Goal: Contribute content: Contribute content

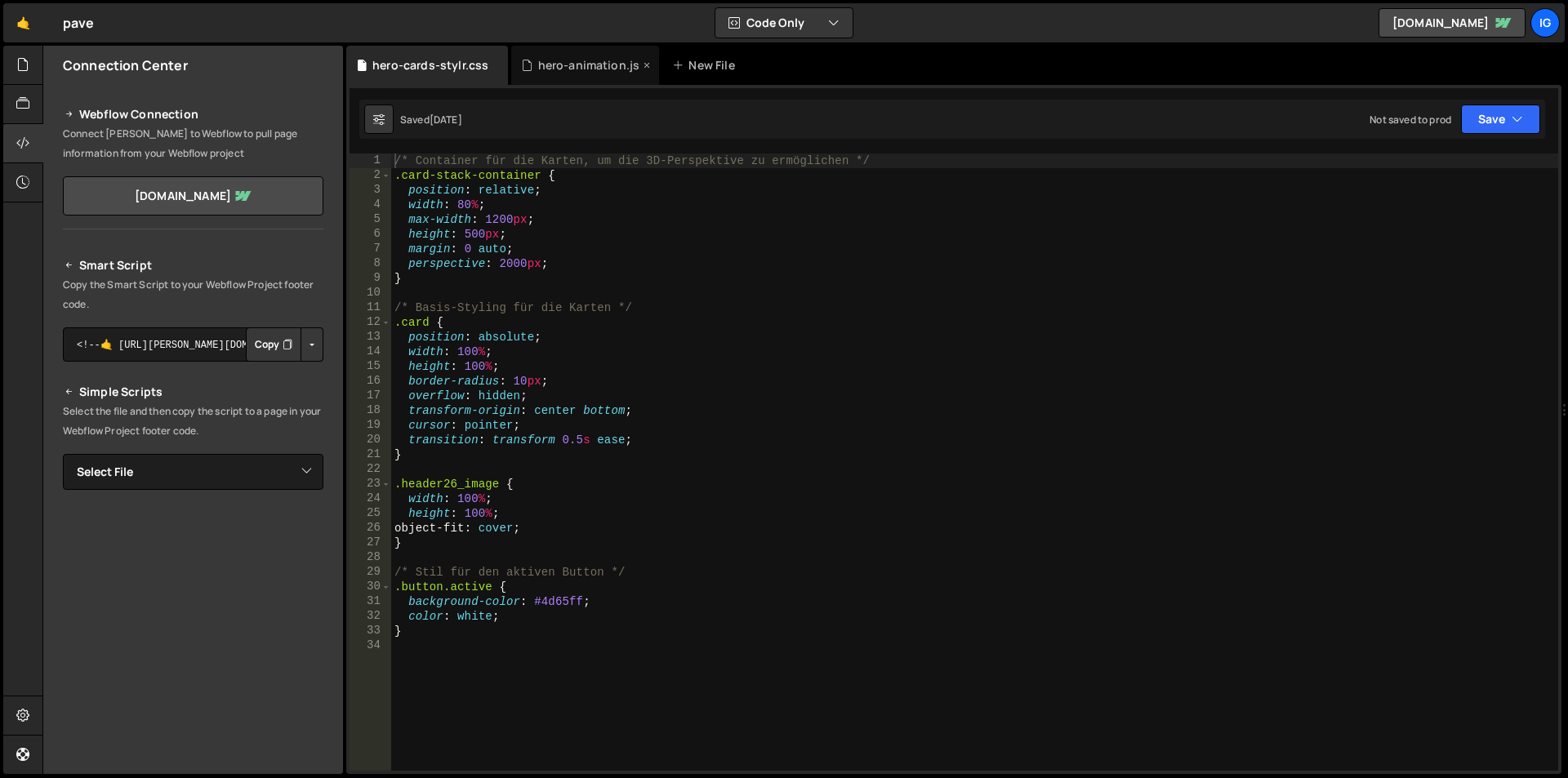
click at [524, 56] on div "hero-animation.js" at bounding box center [584, 65] width 148 height 39
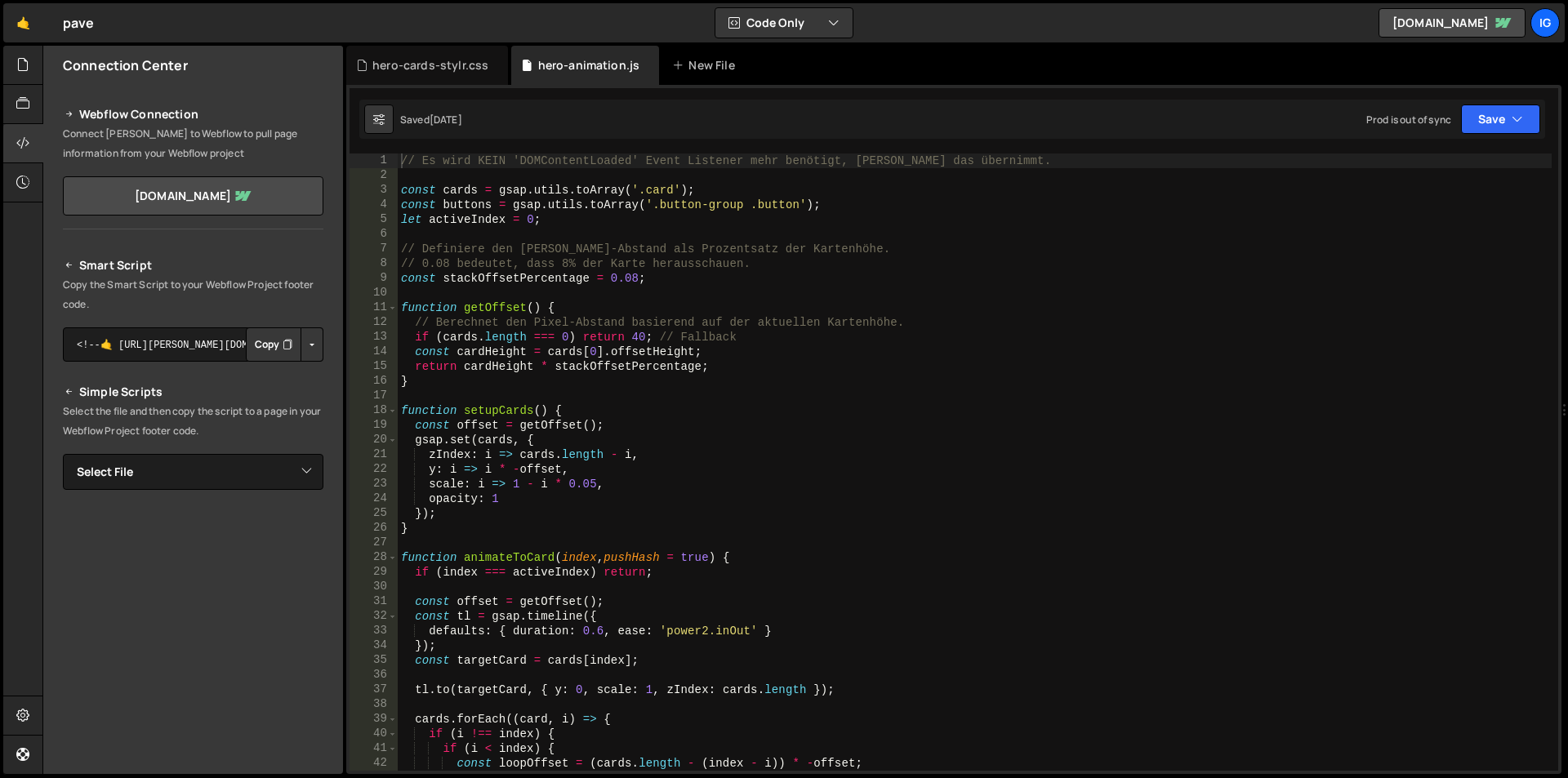
scroll to position [4183, 0]
click at [433, 66] on div "hero-cards-stylr.css" at bounding box center [430, 65] width 116 height 17
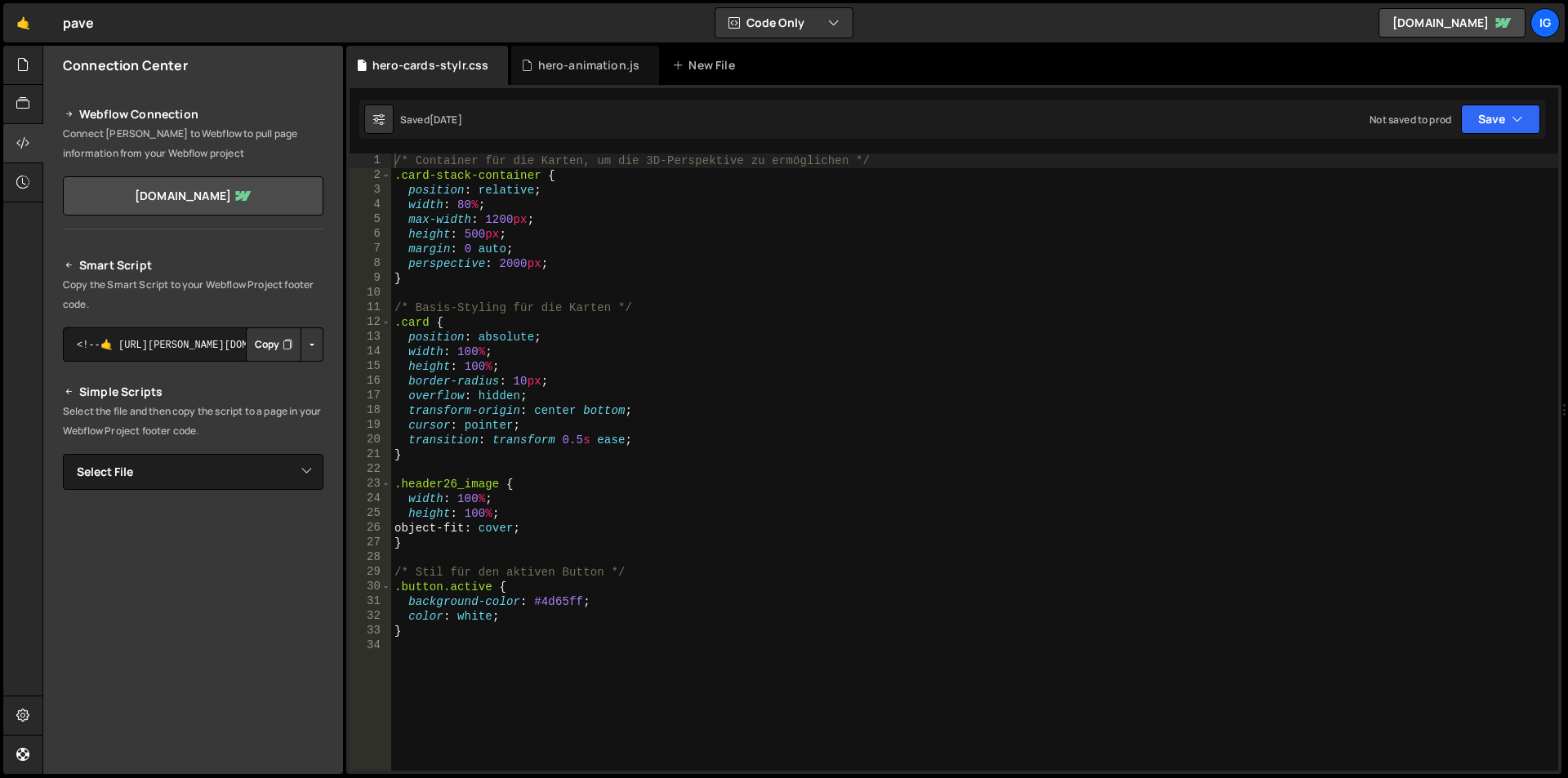
scroll to position [0, 0]
click at [470, 231] on div "/* Container für die Karten, um die 3D-Perspektive zu ermöglichen */ .card-stac…" at bounding box center [975, 477] width 1167 height 646
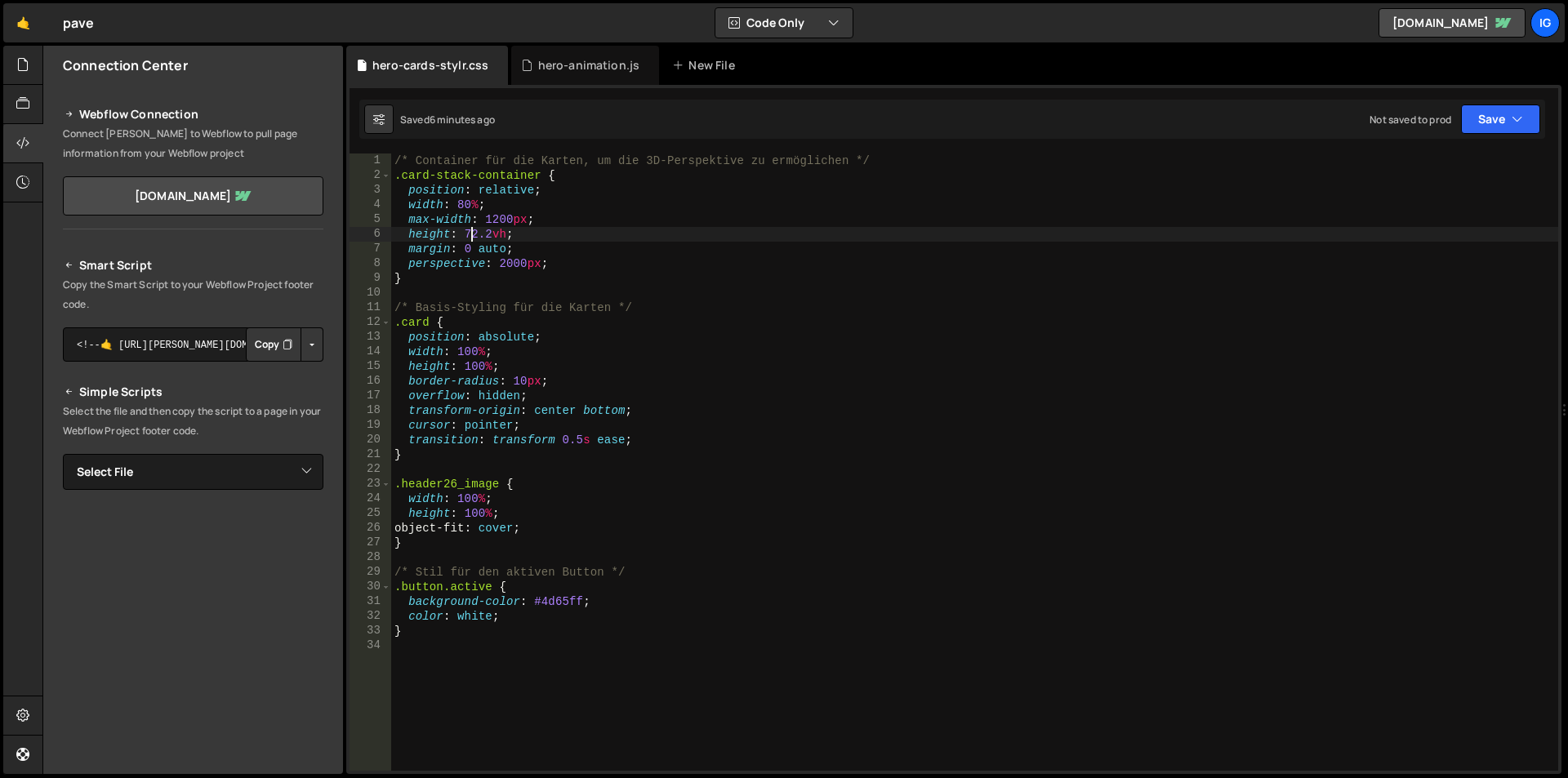
click at [477, 231] on div "/* Container für die Karten, um die 3D-Perspektive zu ermöglichen */ .card-stac…" at bounding box center [975, 477] width 1167 height 646
click at [492, 231] on div "/* Container für die Karten, um die 3D-Perspektive zu ermöglichen */ .card-stac…" at bounding box center [975, 477] width 1167 height 646
drag, startPoint x: 476, startPoint y: 236, endPoint x: 465, endPoint y: 238, distance: 11.2
click at [465, 238] on div "/* Container für die Karten, um die 3D-Perspektive zu ermöglichen */ .card-stac…" at bounding box center [975, 477] width 1167 height 646
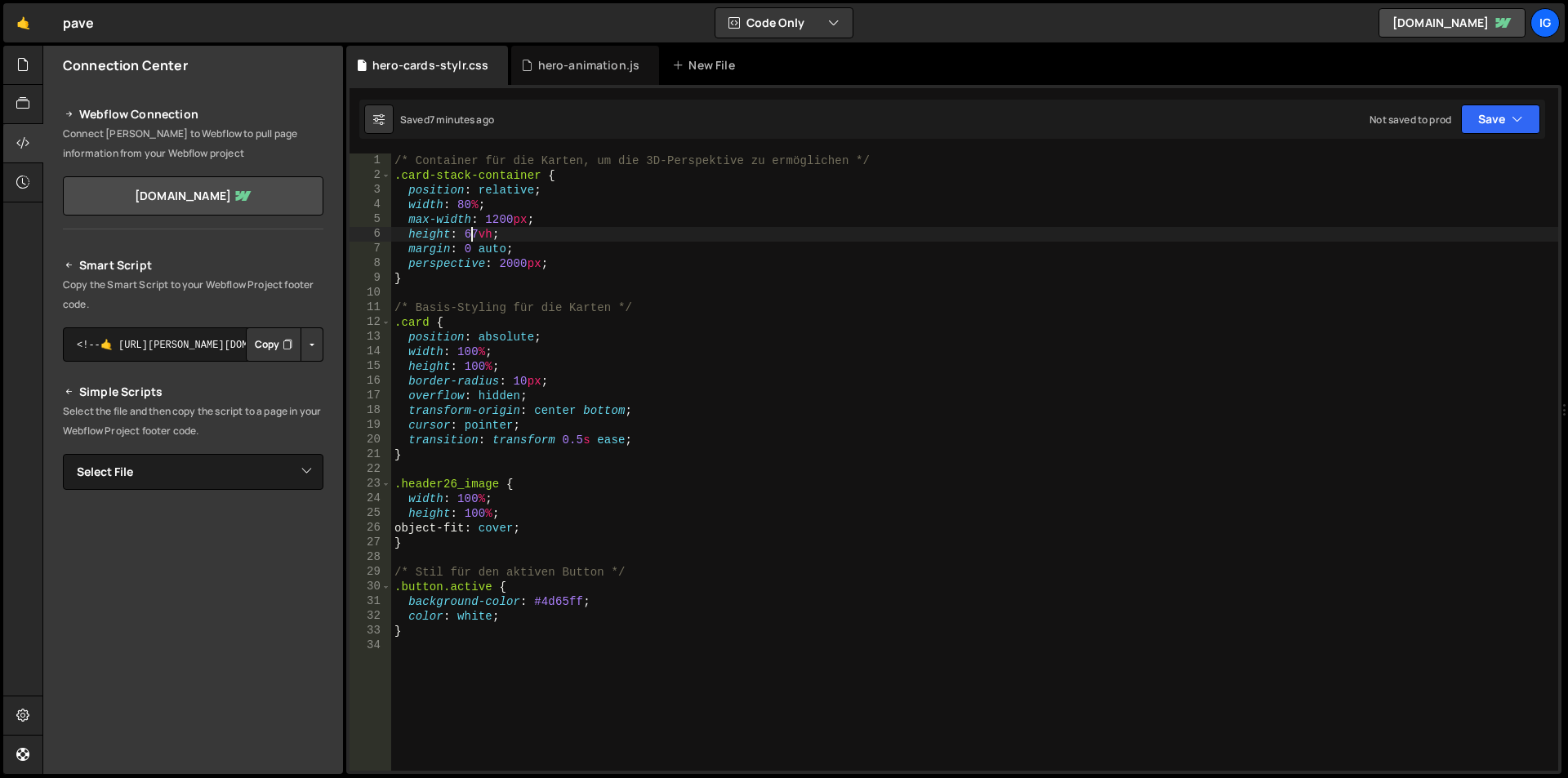
click at [473, 234] on div "/* Container für die Karten, um die 3D-Perspektive zu ermöglichen */ .card-stac…" at bounding box center [975, 477] width 1167 height 646
click at [1488, 127] on button "Save" at bounding box center [1500, 120] width 79 height 30
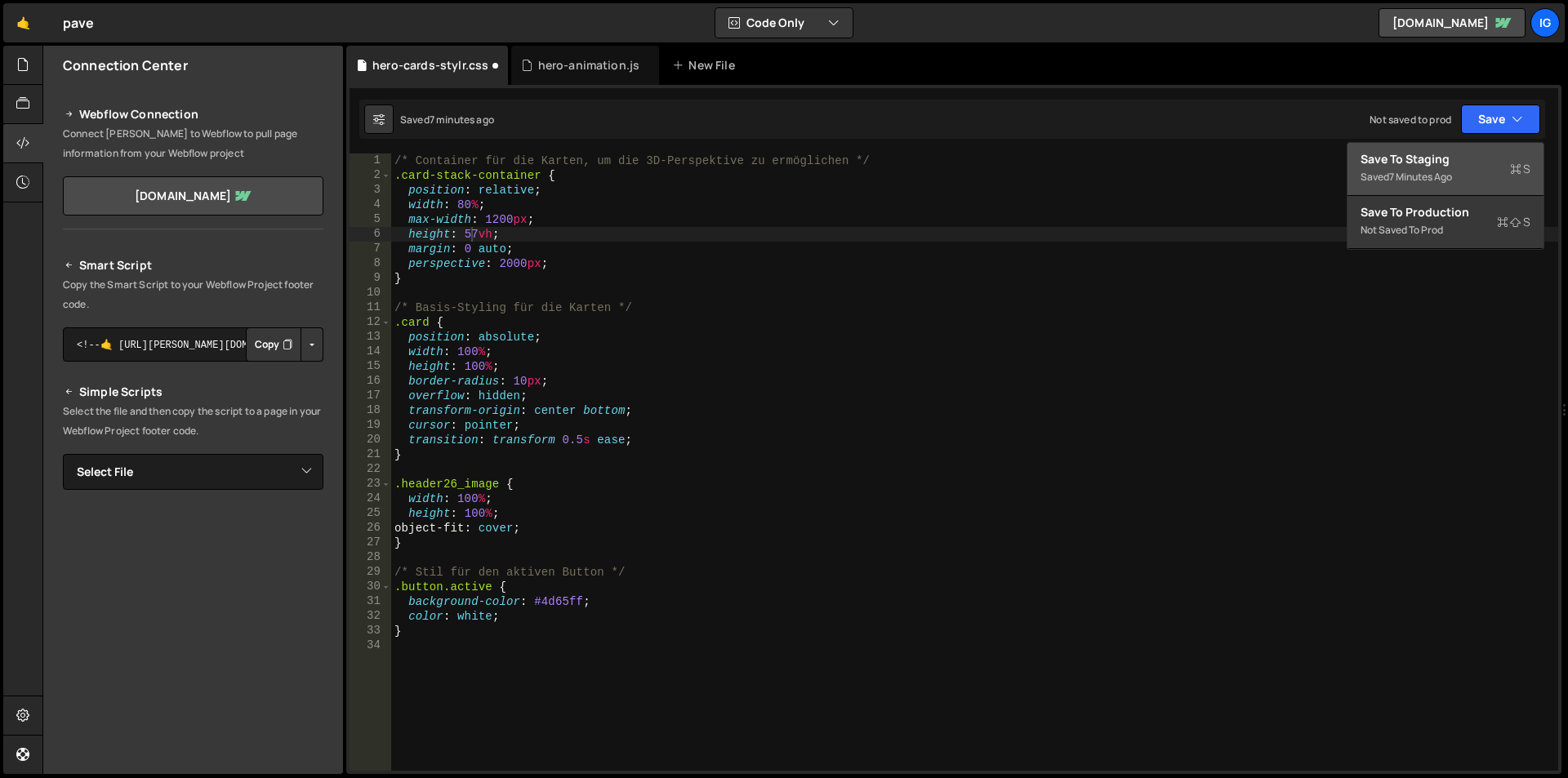
click at [1433, 173] on div "7 minutes ago" at bounding box center [1420, 176] width 63 height 14
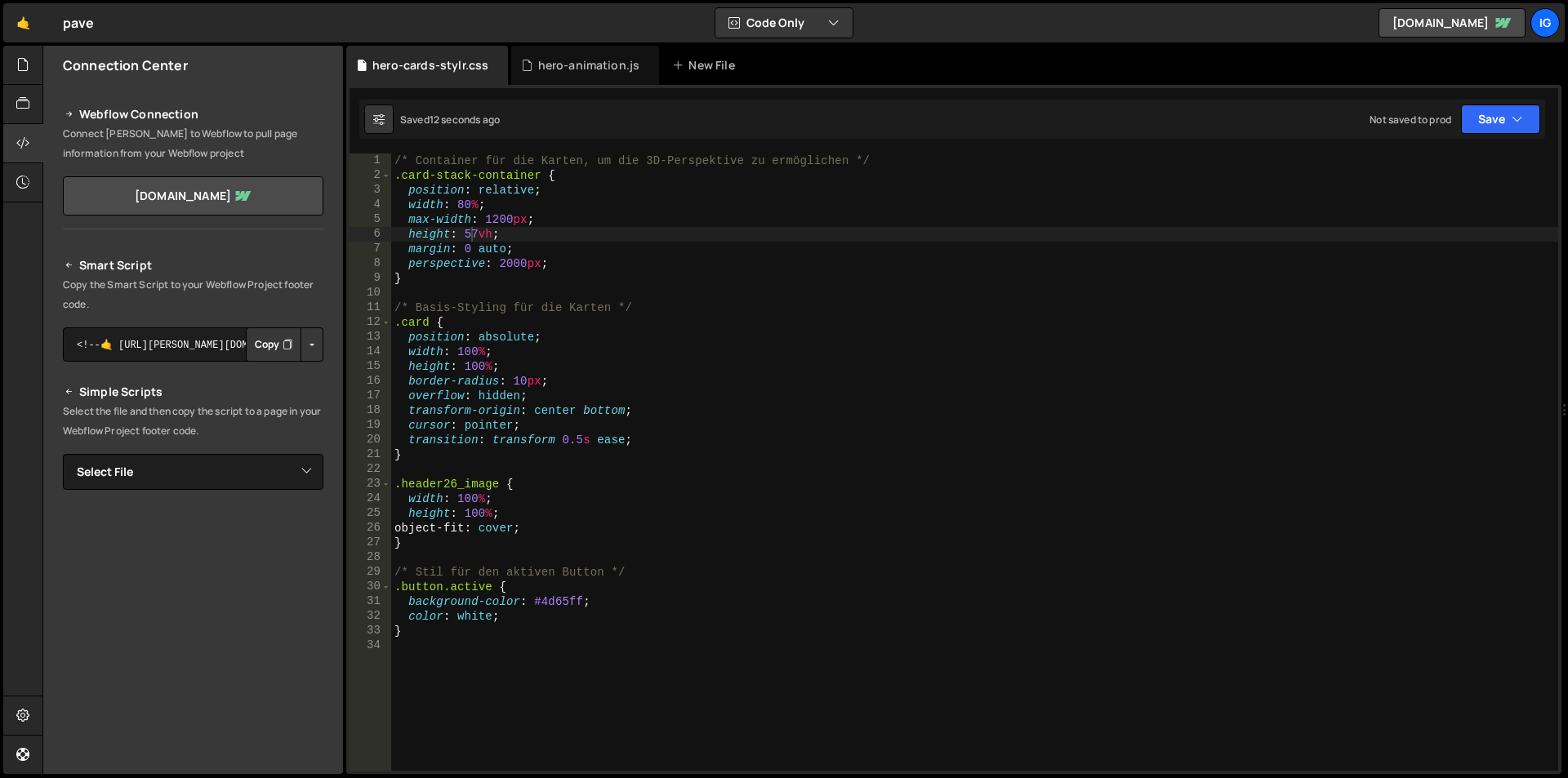
click at [476, 234] on div "/* Container für die Karten, um die 3D-Perspektive zu ermöglichen */ .card-stac…" at bounding box center [975, 477] width 1167 height 646
click at [475, 231] on div "/* Container für die Karten, um die 3D-Perspektive zu ermöglichen */ .card-stac…" at bounding box center [975, 477] width 1167 height 646
type textarea "height: 54vh;"
click at [694, 60] on div "New File" at bounding box center [706, 65] width 69 height 17
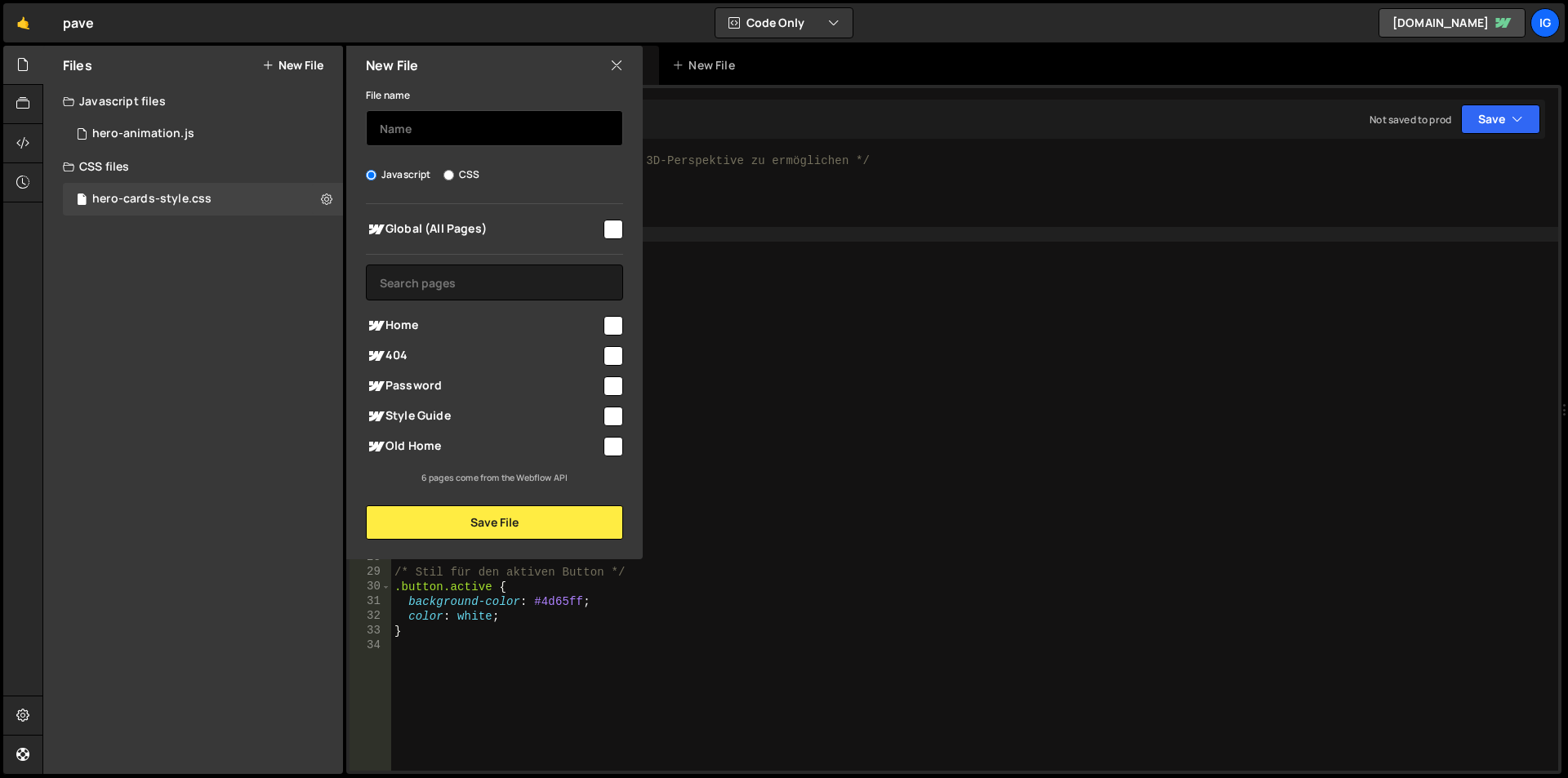
click at [427, 137] on input "text" at bounding box center [494, 127] width 257 height 36
click at [491, 136] on input "growTo100" at bounding box center [494, 127] width 257 height 36
type input "growTo100"
click at [603, 319] on div at bounding box center [611, 324] width 22 height 22
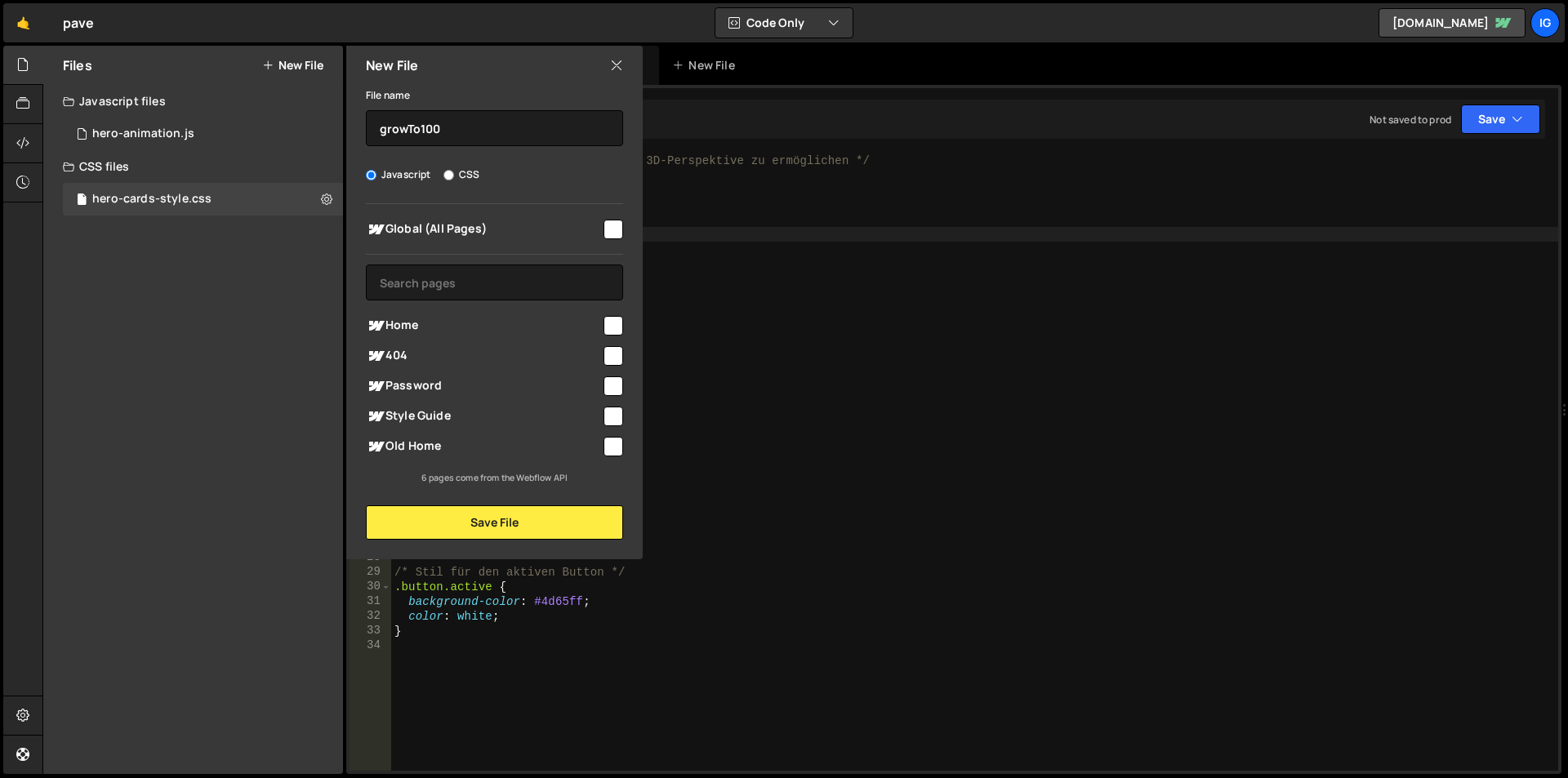
click at [603, 319] on div at bounding box center [611, 324] width 22 height 22
click at [607, 321] on input "checkbox" at bounding box center [613, 326] width 19 height 19
checkbox input "true"
click at [616, 237] on input "checkbox" at bounding box center [613, 229] width 19 height 19
checkbox input "true"
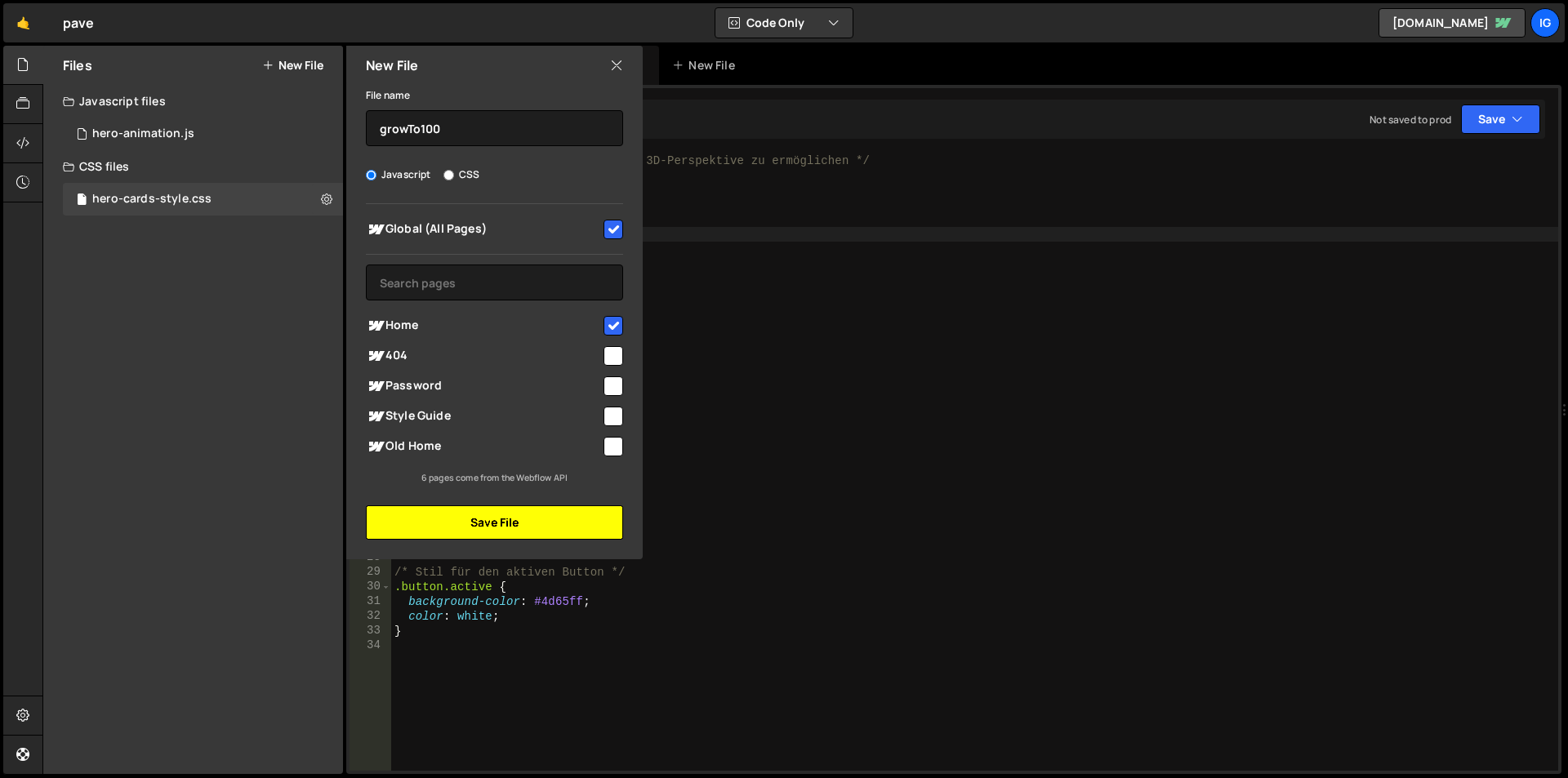
click at [491, 529] on button "Save File" at bounding box center [494, 522] width 257 height 34
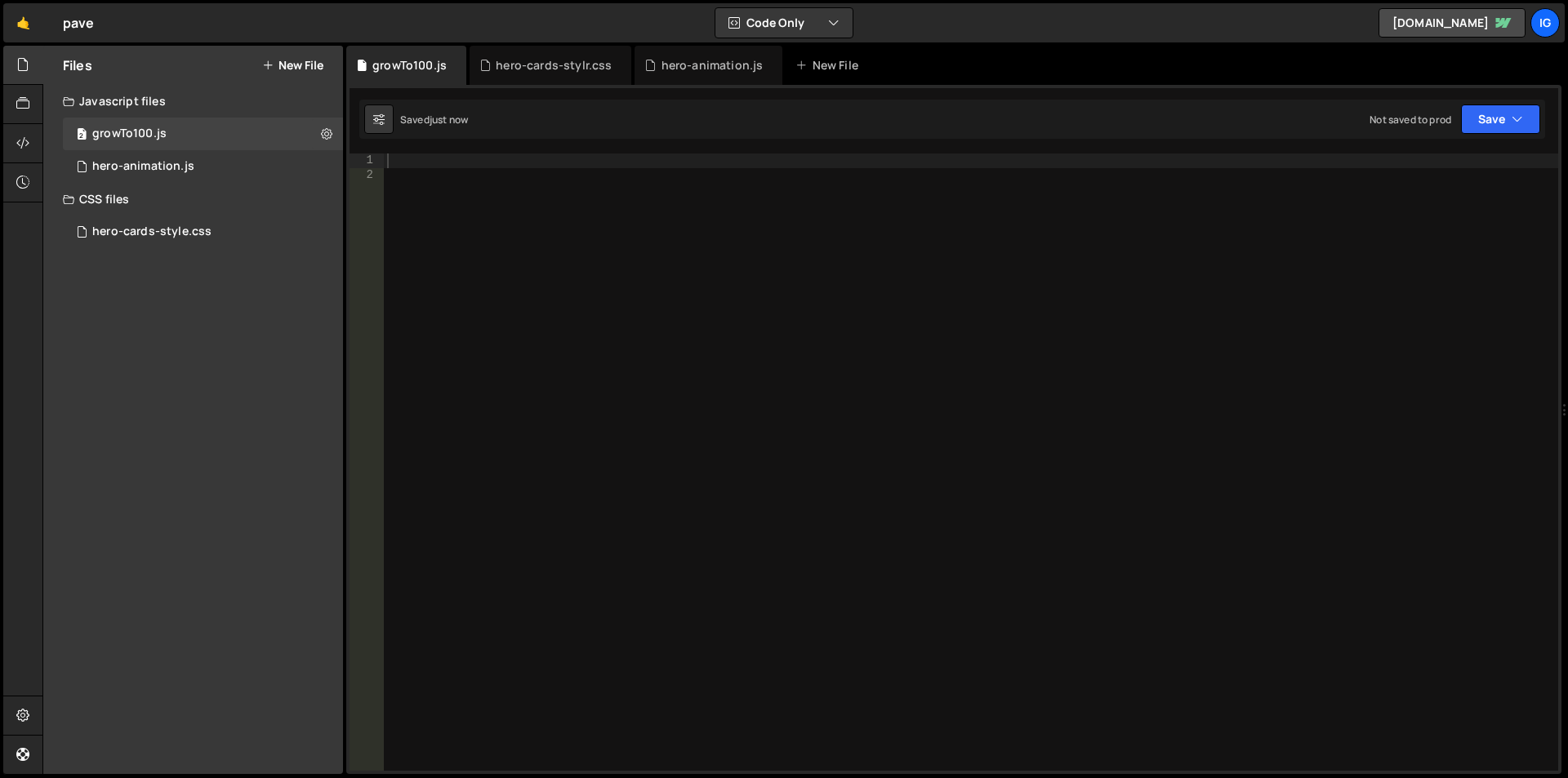
click at [557, 233] on div at bounding box center [971, 477] width 1174 height 646
paste textarea "});"
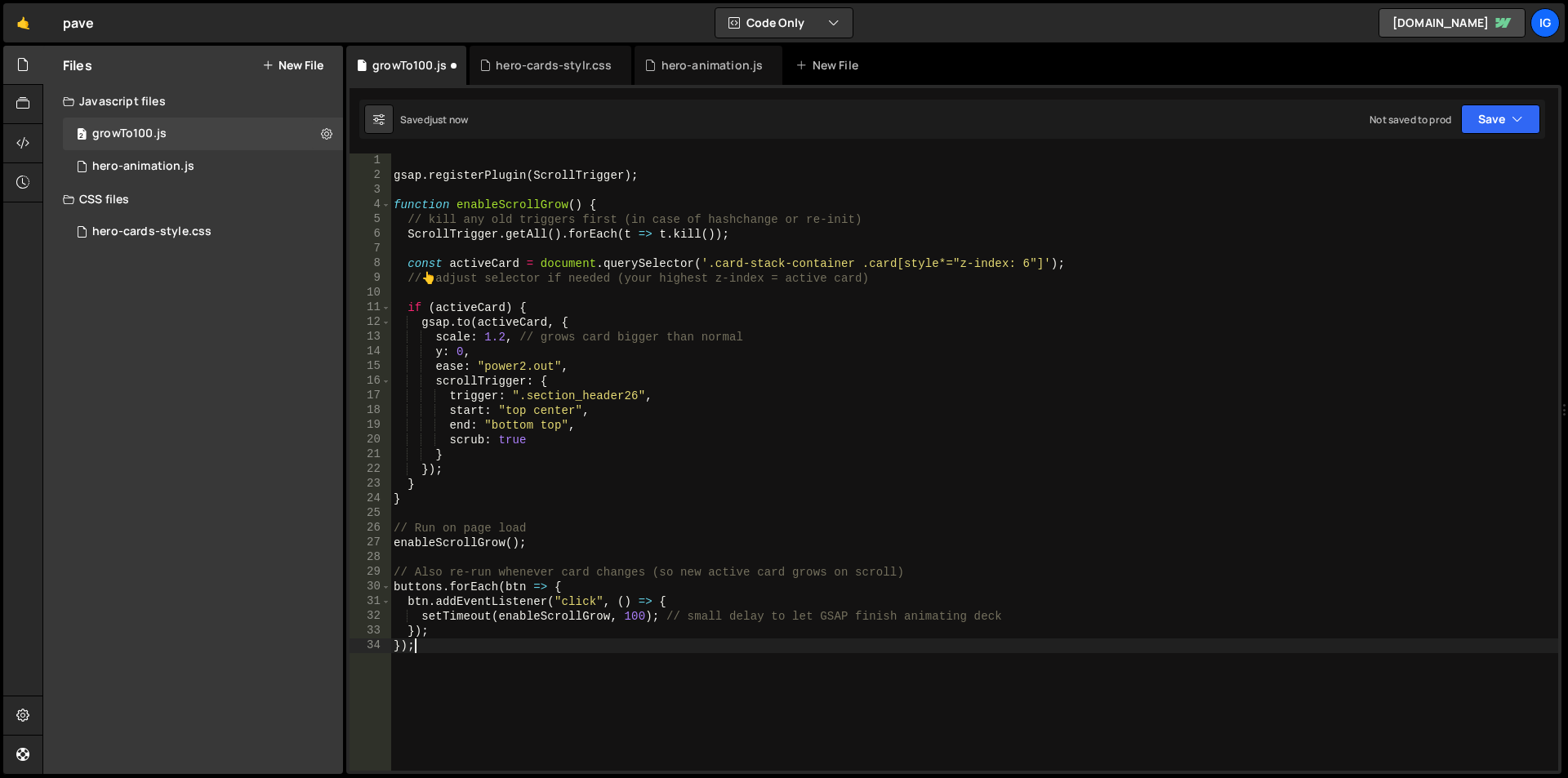
type textarea "});"
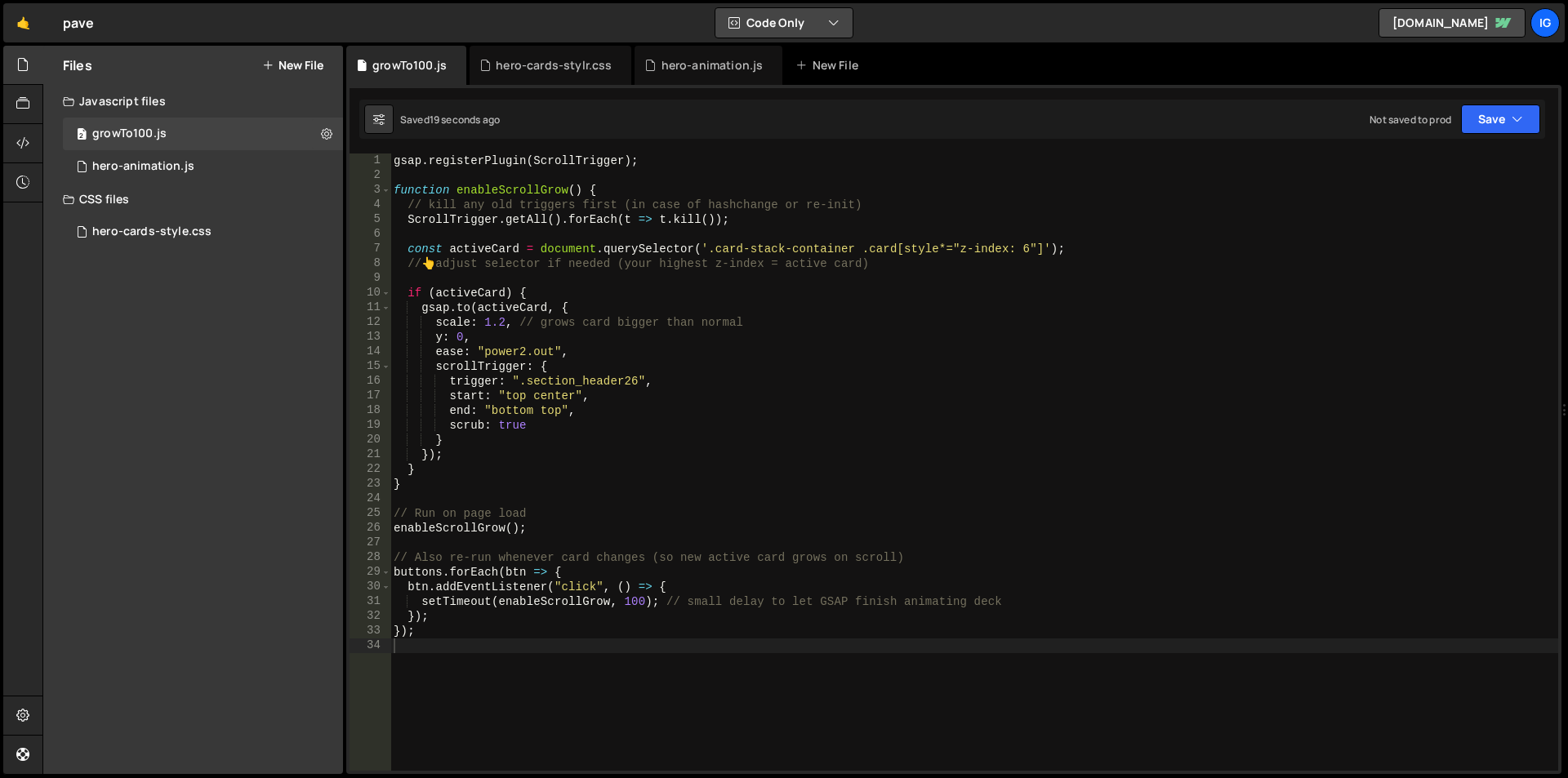
click at [760, 16] on button "Code Only" at bounding box center [784, 23] width 137 height 30
click at [22, 101] on icon at bounding box center [23, 103] width 13 height 18
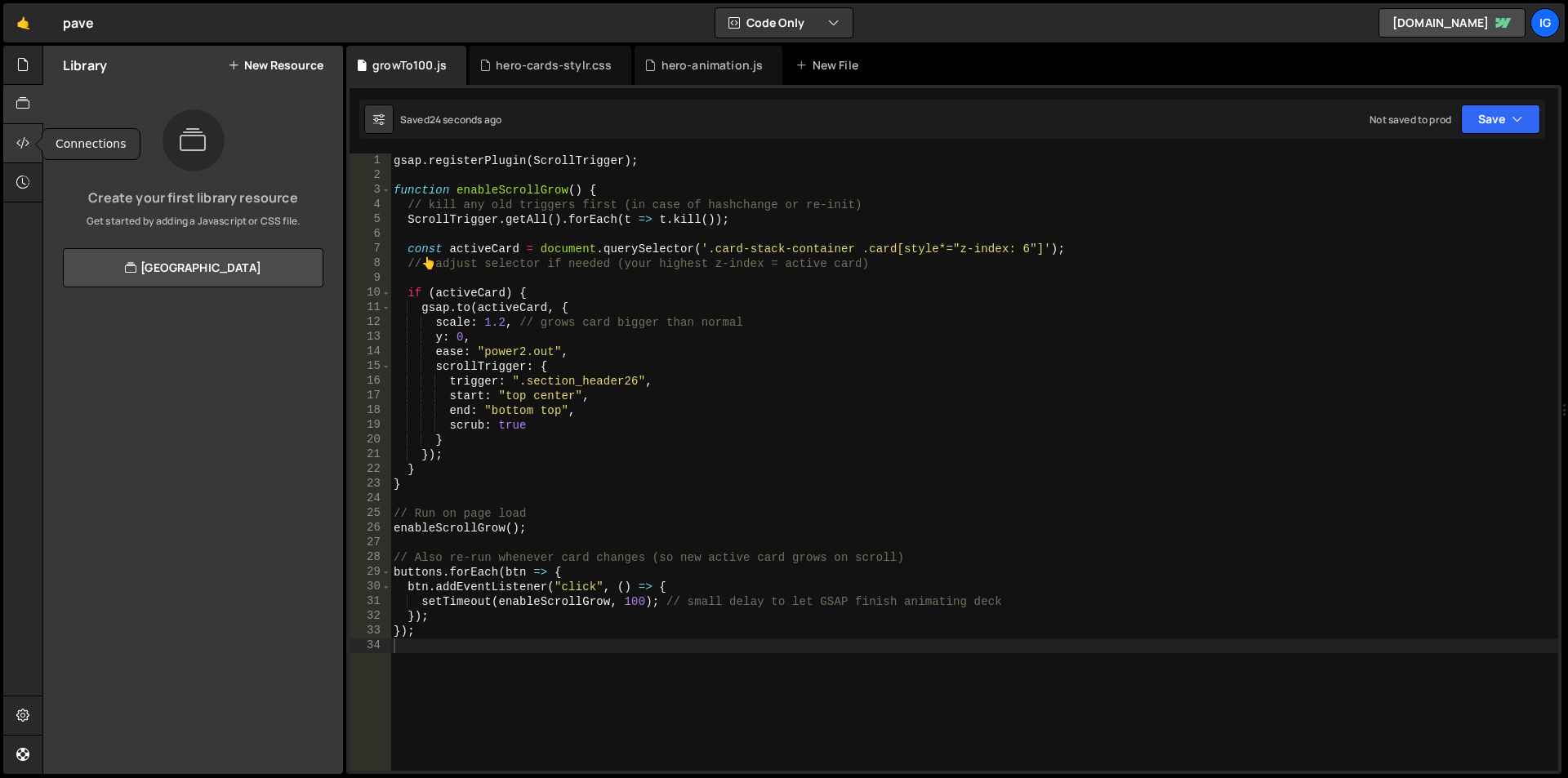
click at [28, 139] on icon at bounding box center [23, 142] width 13 height 18
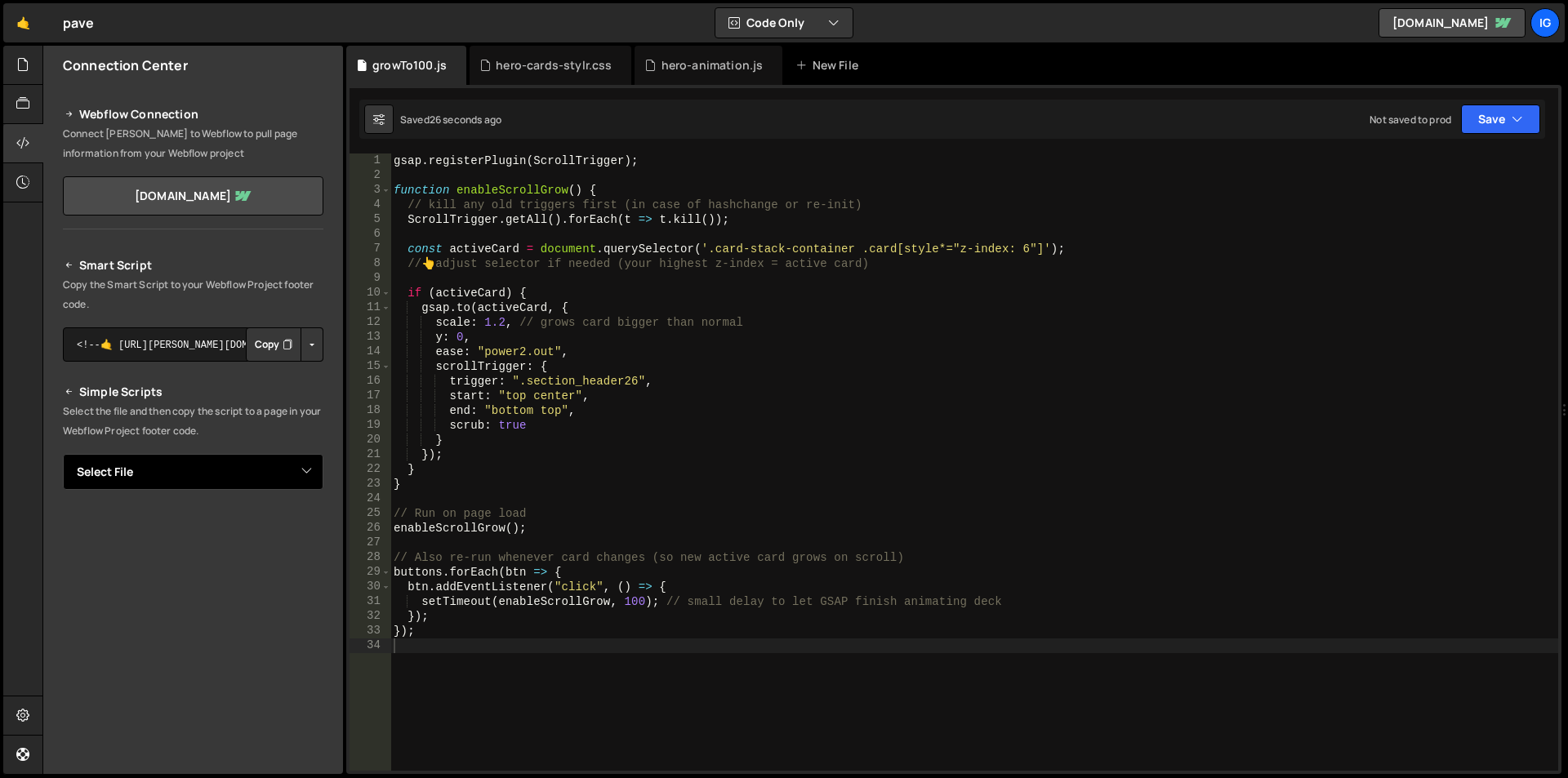
click at [235, 465] on select "Select File hero-animation.js hero-cards-style.css growTo100.js" at bounding box center [193, 472] width 260 height 36
select select "45533"
click at [63, 454] on select "Select File hero-animation.js hero-cards-style.css growTo100.js" at bounding box center [193, 472] width 260 height 36
click at [260, 532] on button "Copy" at bounding box center [273, 527] width 56 height 34
click at [479, 203] on div "gsap . registerPlugin ( ScrollTrigger ) ; function enableScrollGrow ( ) { // ki…" at bounding box center [974, 477] width 1168 height 646
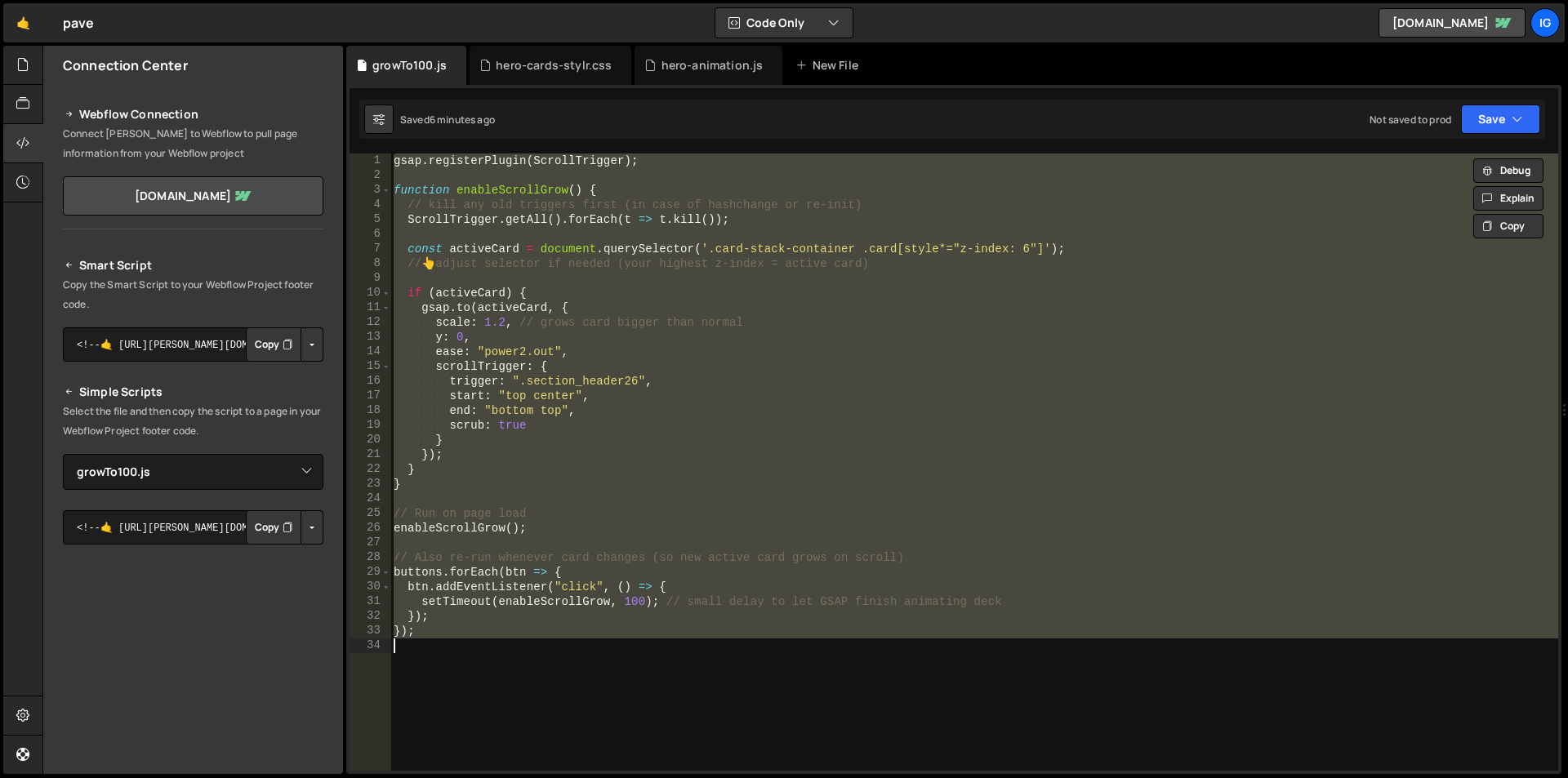
paste textarea
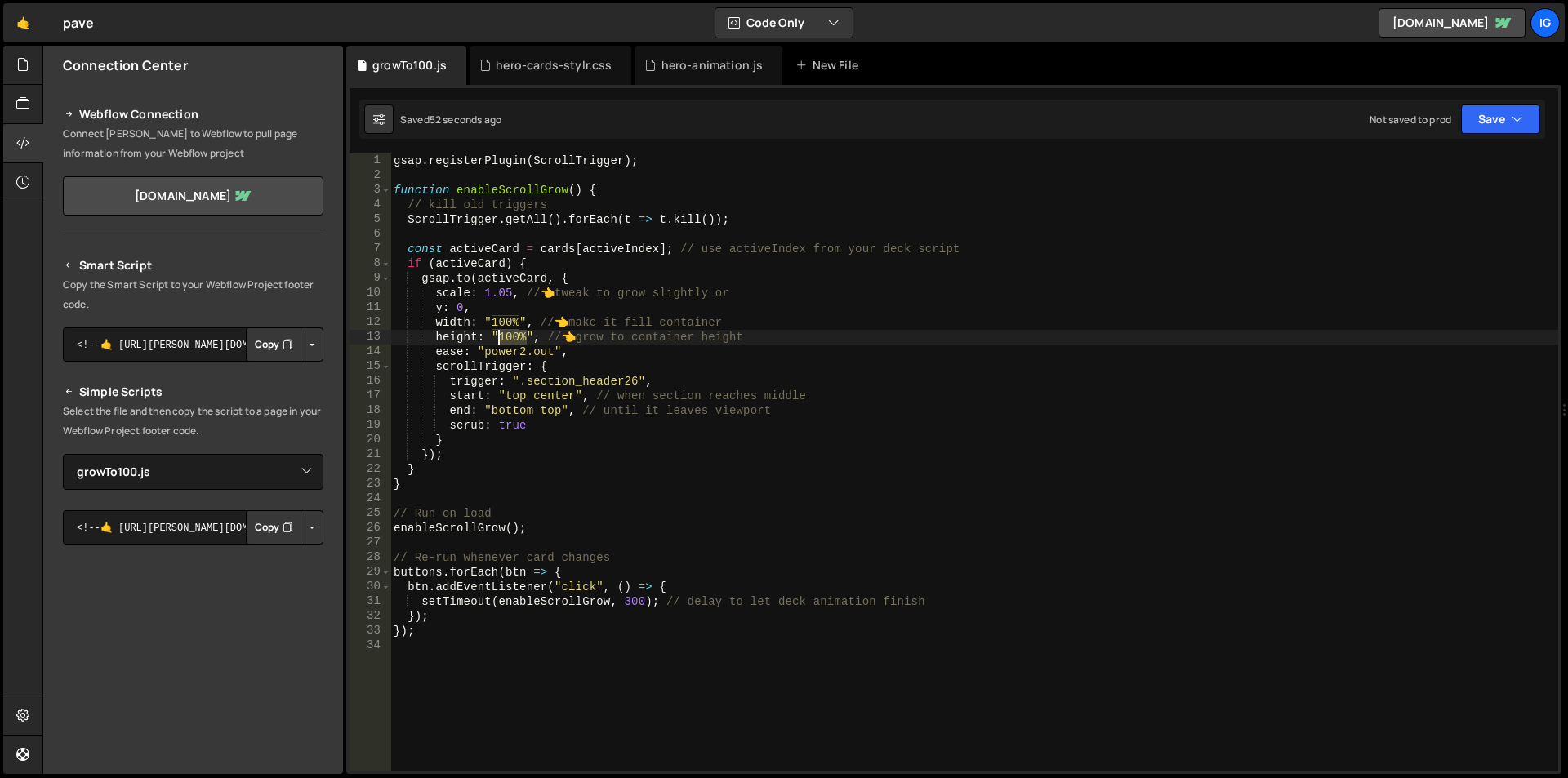
drag, startPoint x: 528, startPoint y: 335, endPoint x: 495, endPoint y: 338, distance: 33.1
click at [495, 338] on div "gsap . registerPlugin ( ScrollTrigger ) ; function enableScrollGrow ( ) { // ki…" at bounding box center [974, 477] width 1168 height 646
click at [522, 251] on div "gsap . registerPlugin ( ScrollTrigger ) ; function enableScrollGrow ( ) { // ki…" at bounding box center [974, 477] width 1168 height 646
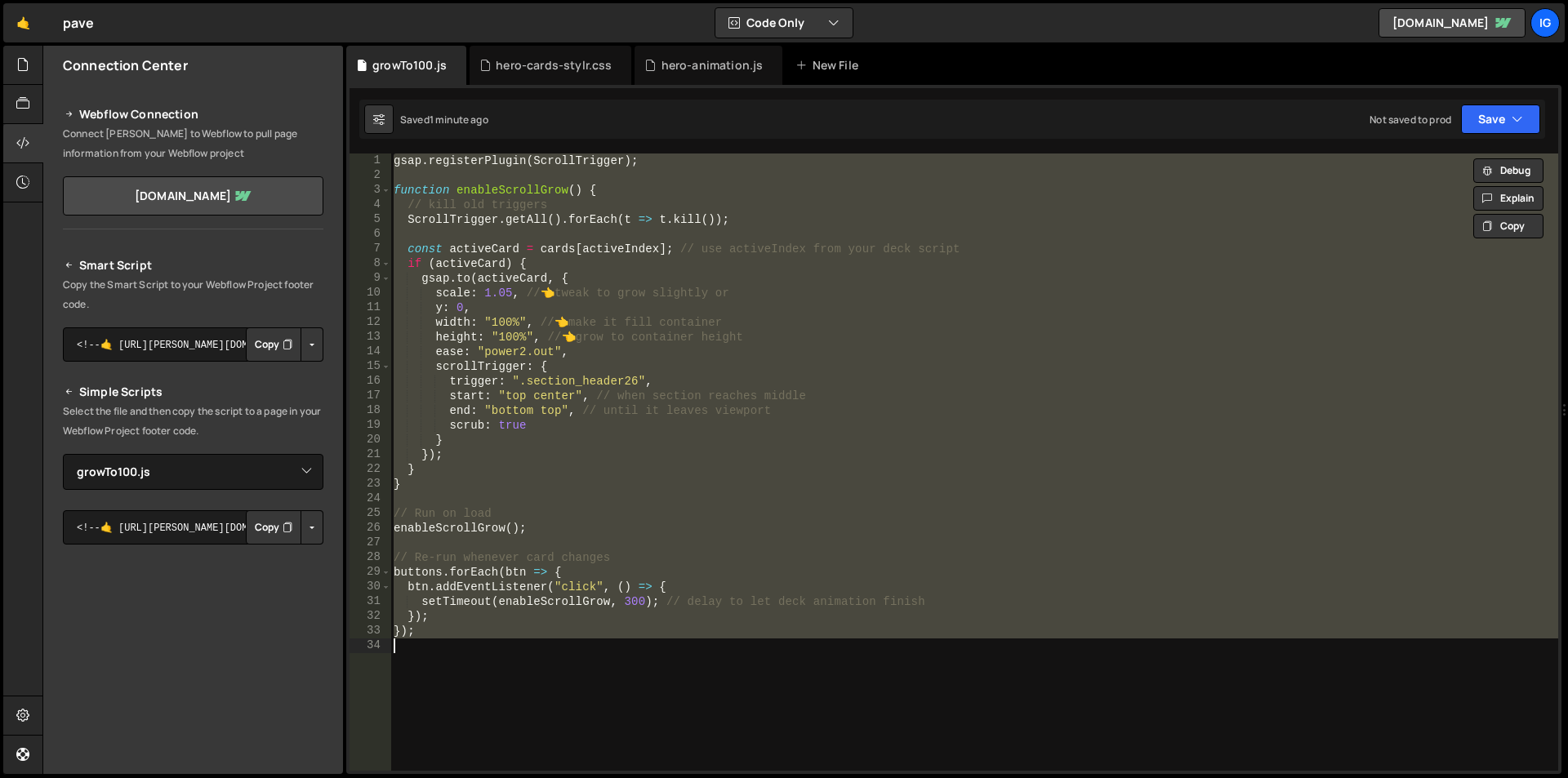
paste textarea
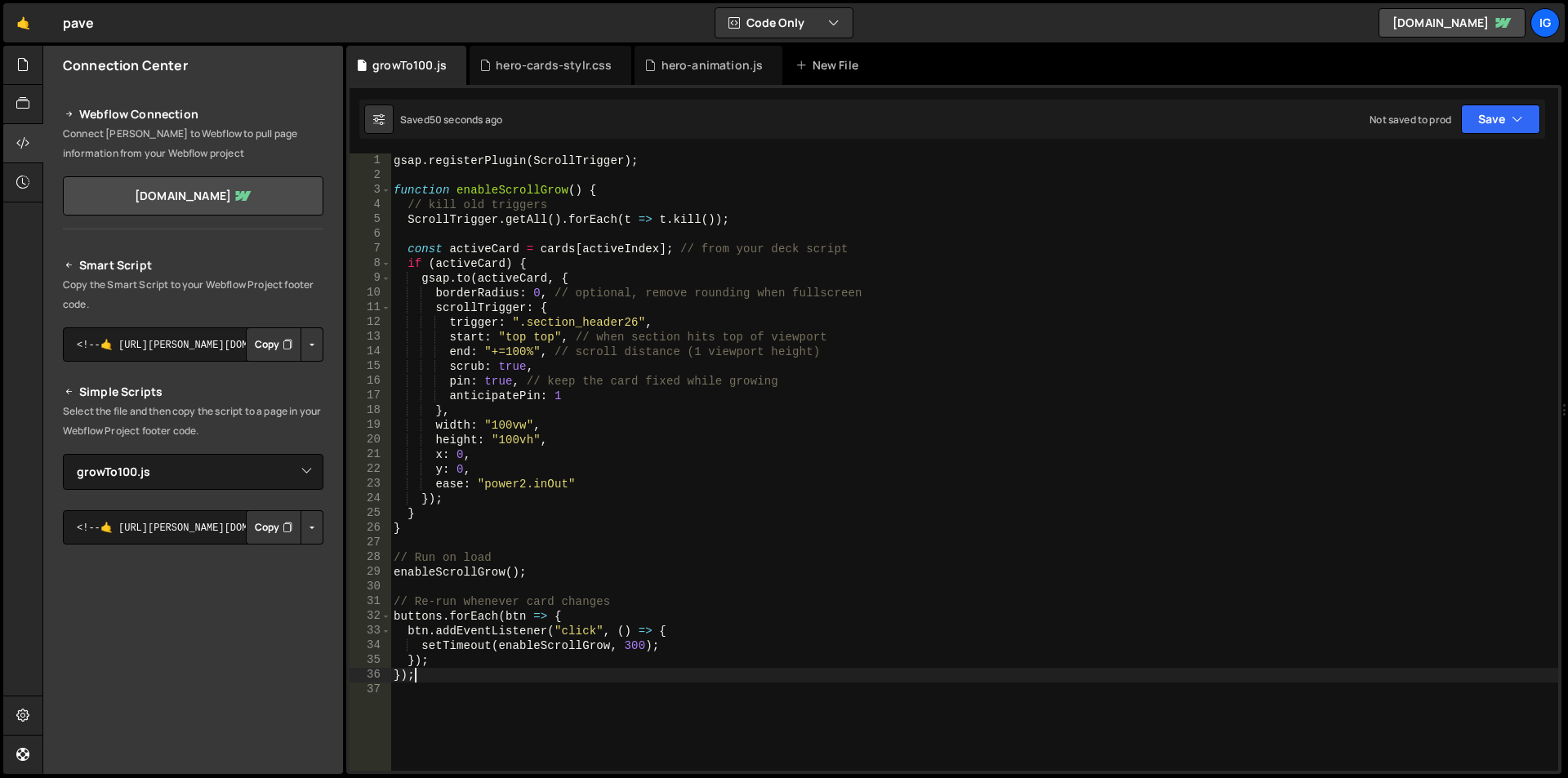
click at [548, 257] on div "gsap . registerPlugin ( ScrollTrigger ) ; function enableScrollGrow ( ) { // ki…" at bounding box center [974, 477] width 1168 height 646
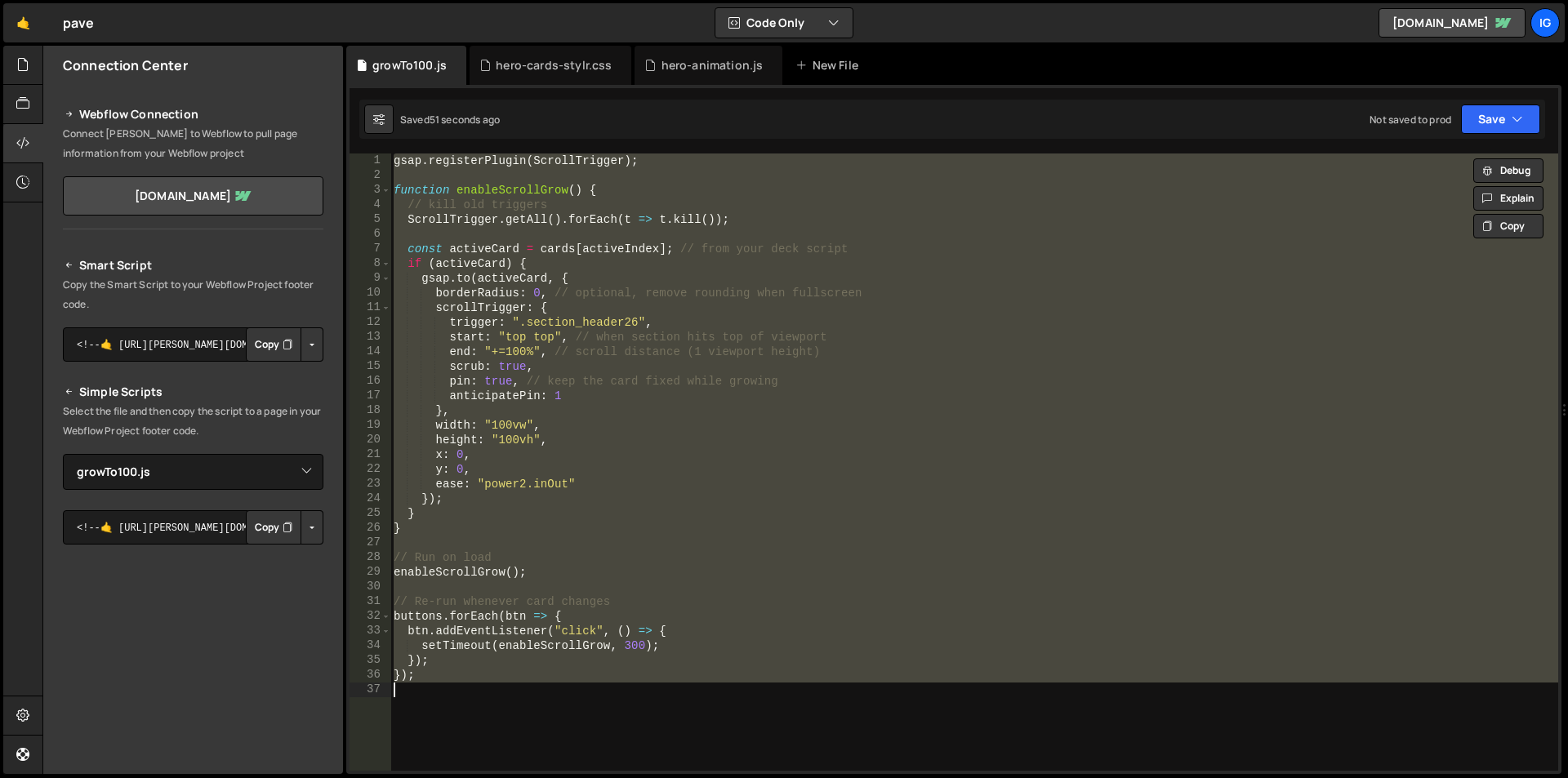
paste textarea
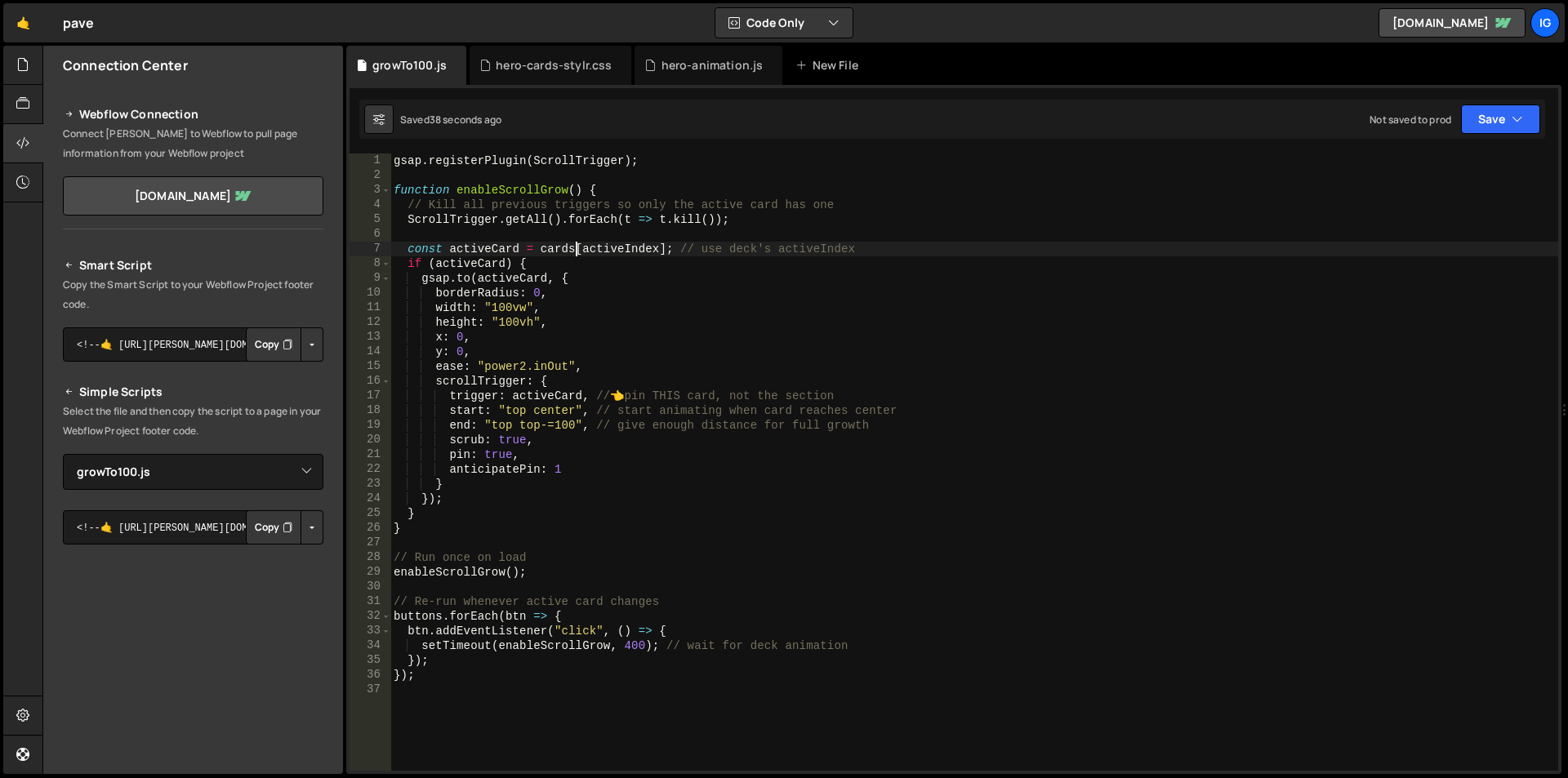
click at [575, 254] on div "gsap . registerPlugin ( ScrollTrigger ) ; function enableScrollGrow ( ) { // Ki…" at bounding box center [974, 477] width 1168 height 646
type textarea "});"
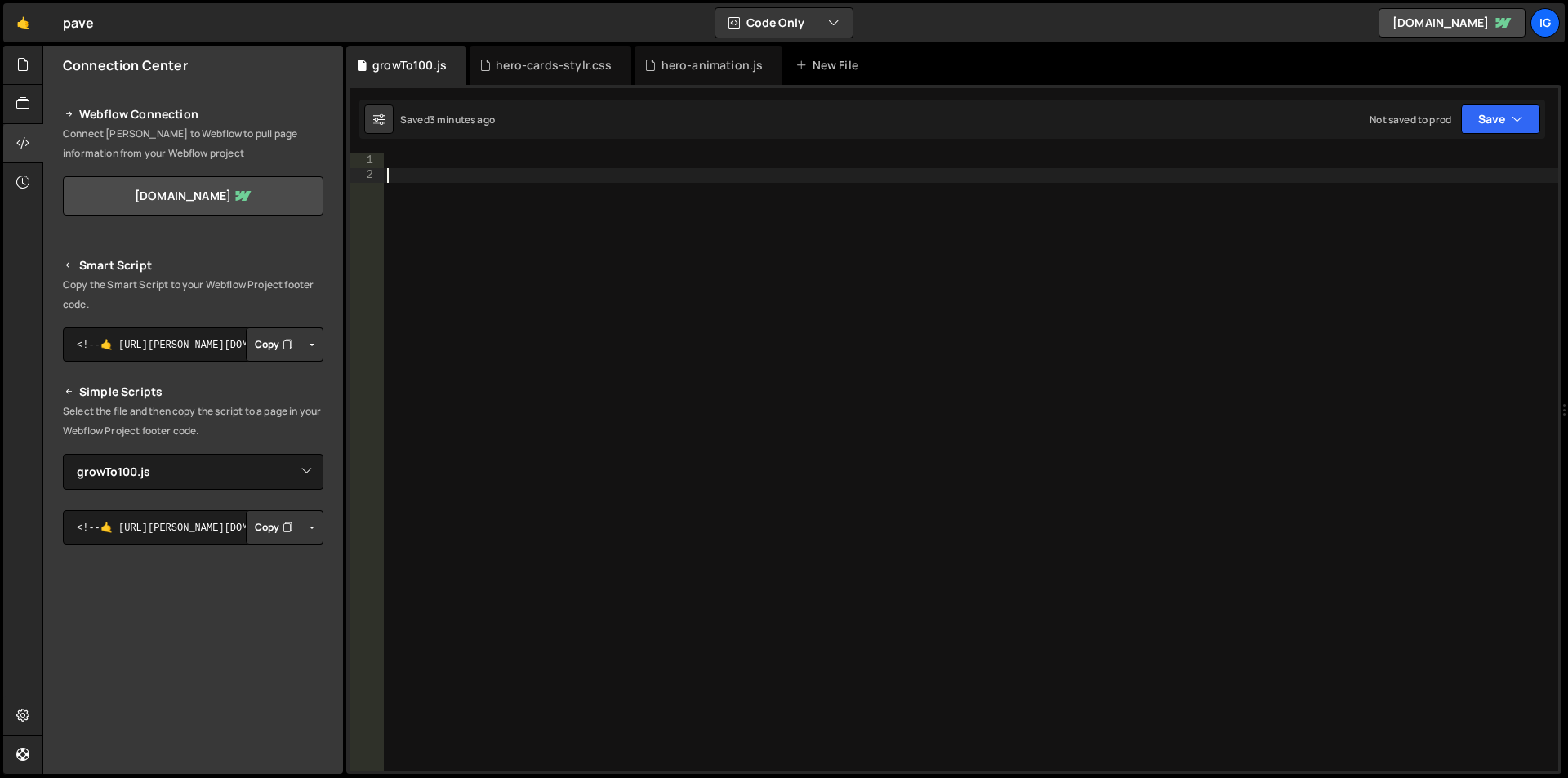
click at [585, 182] on div at bounding box center [971, 477] width 1174 height 646
paste textarea "})();"
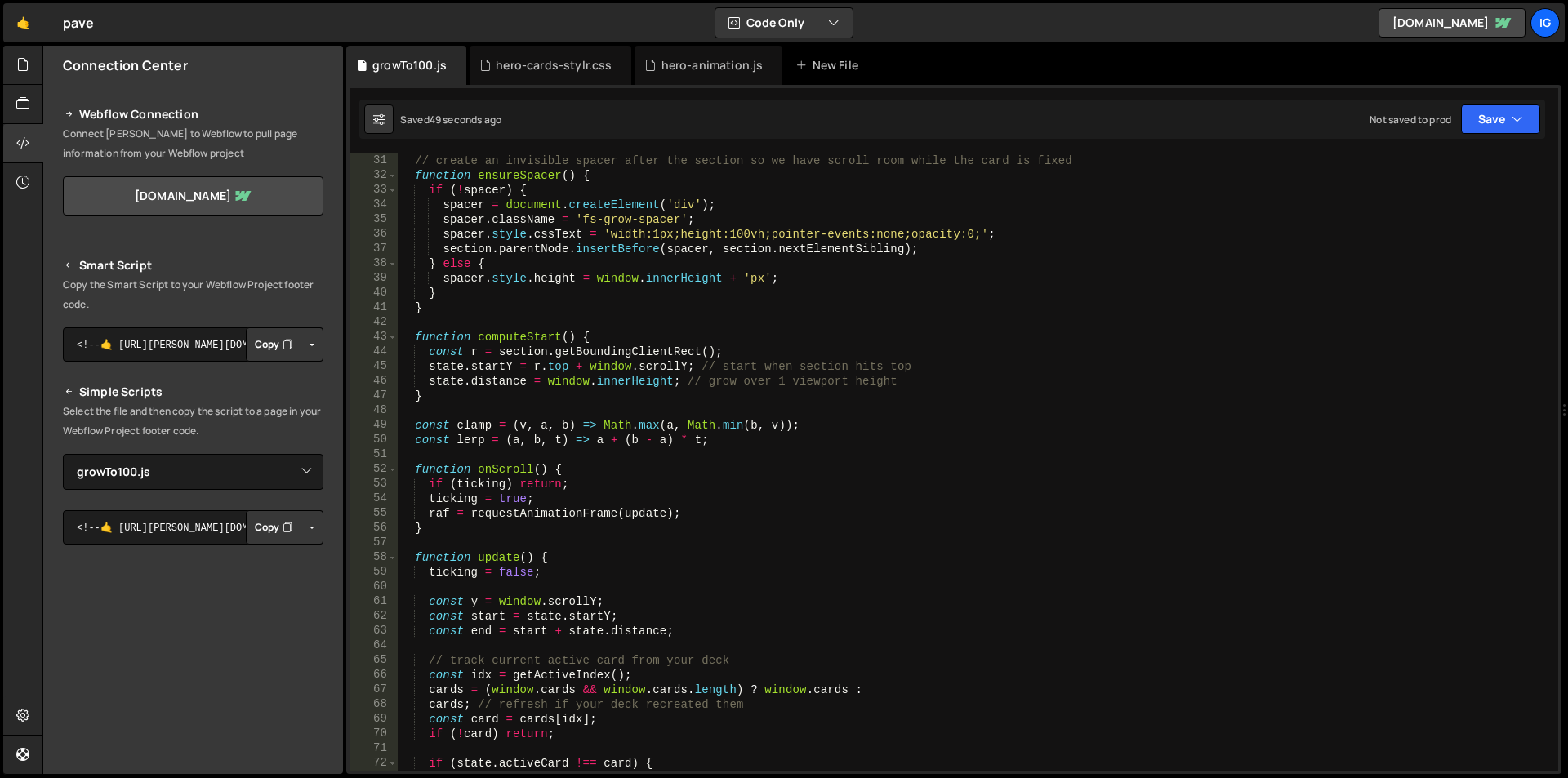
scroll to position [637, 0]
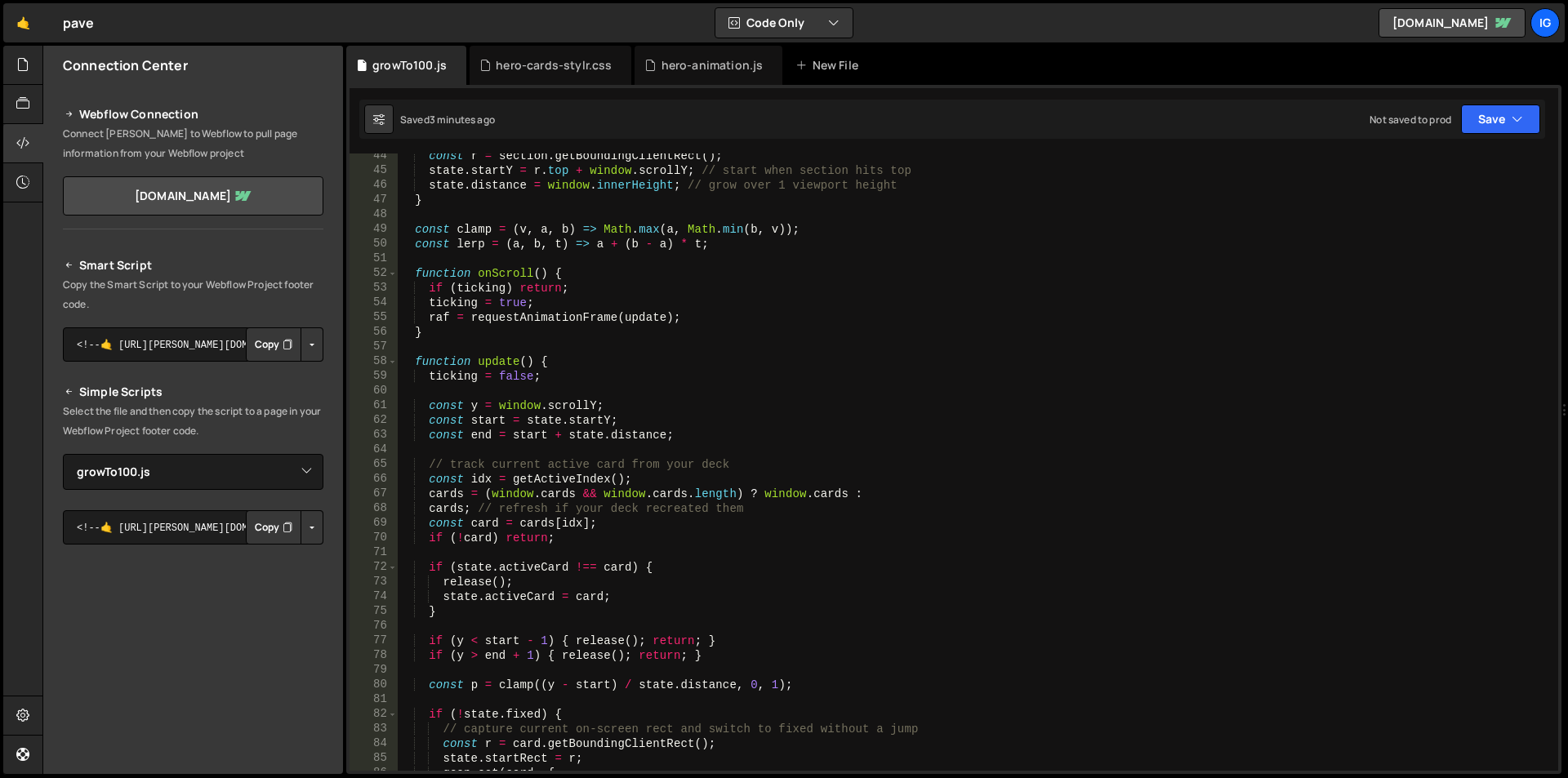
click at [508, 188] on div "const r = section . getBoundingClientRect ( ) ; state . startY = r . top + wind…" at bounding box center [974, 472] width 1154 height 646
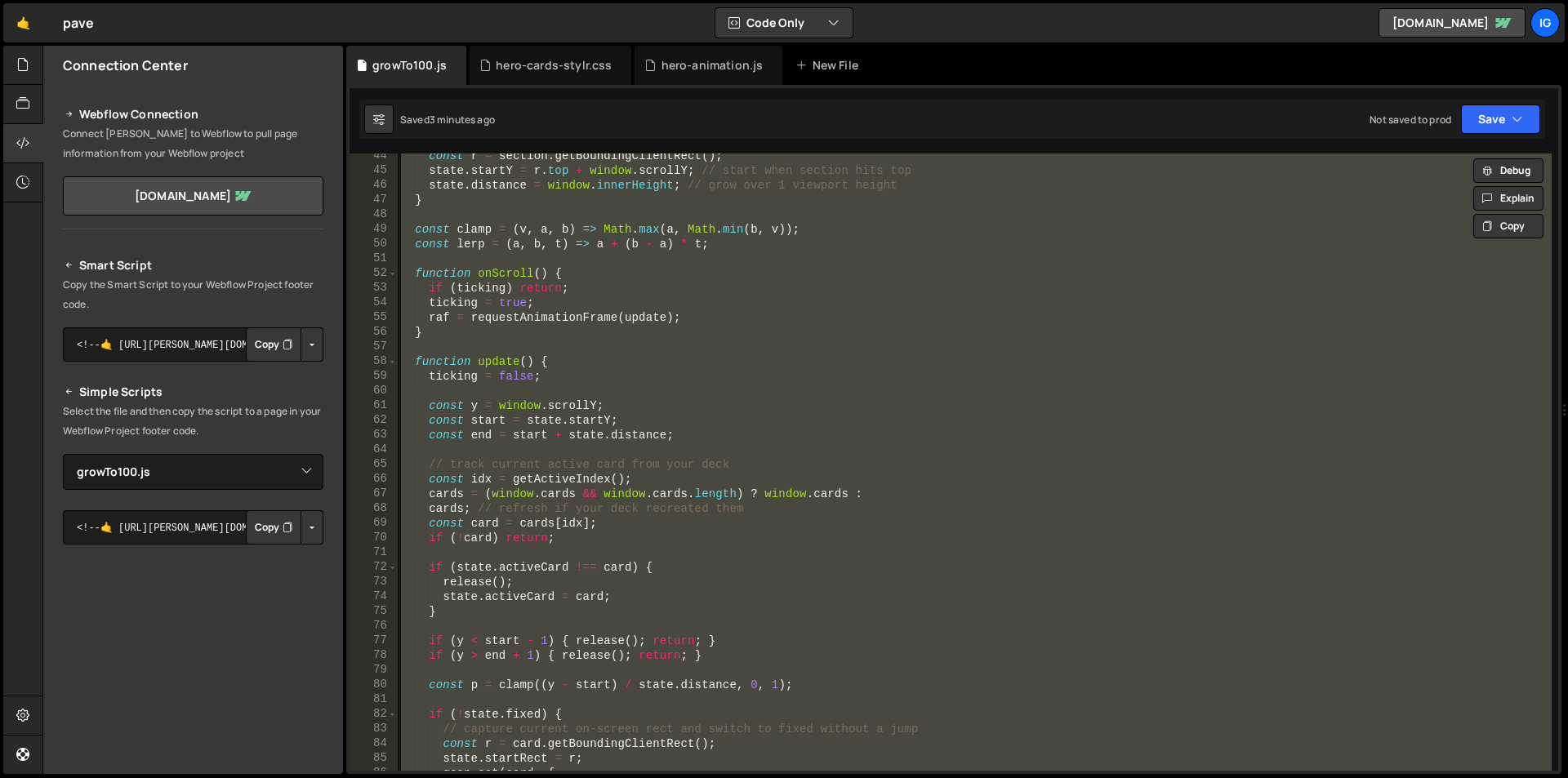
paste textarea
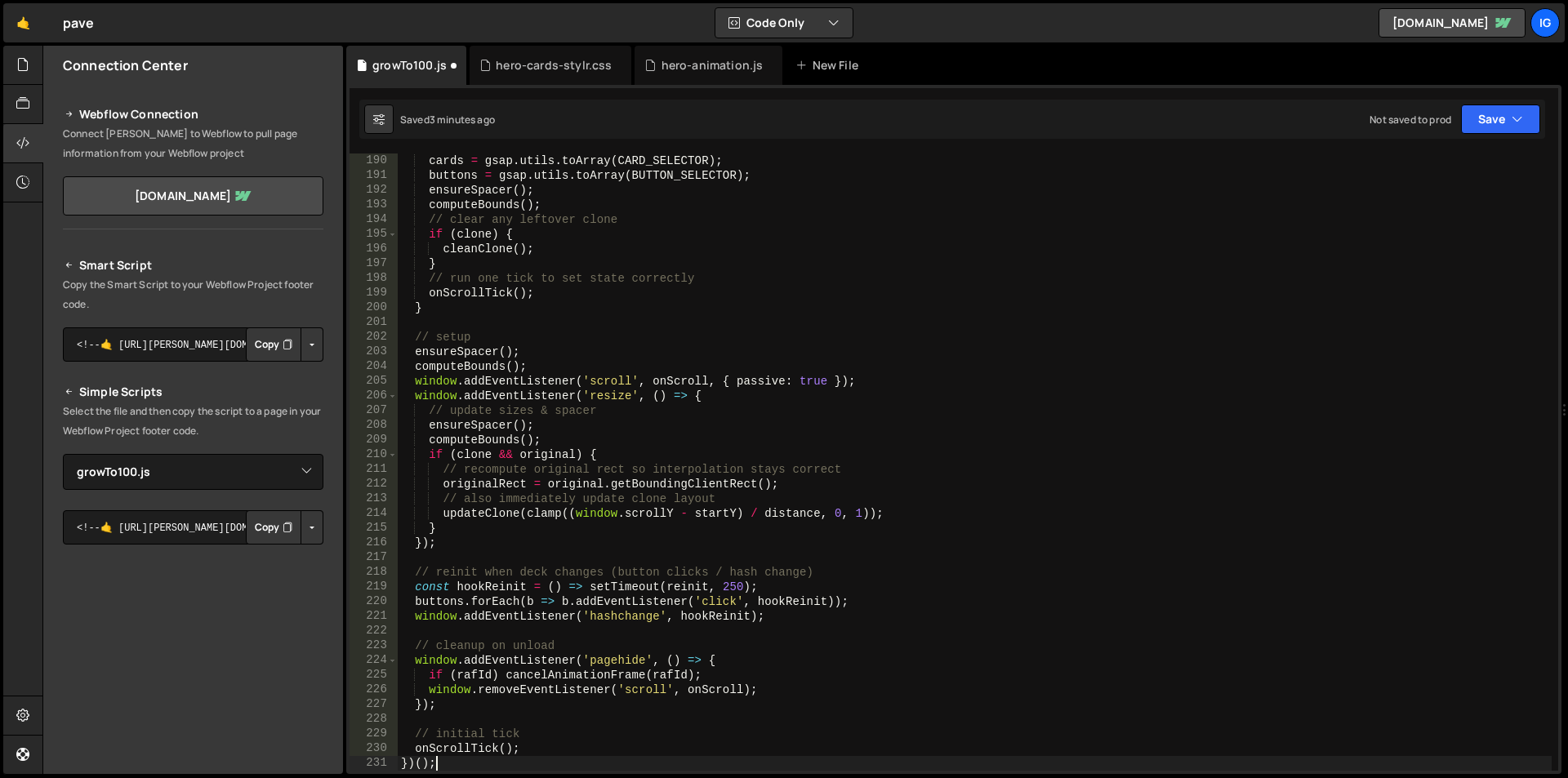
scroll to position [2777, 0]
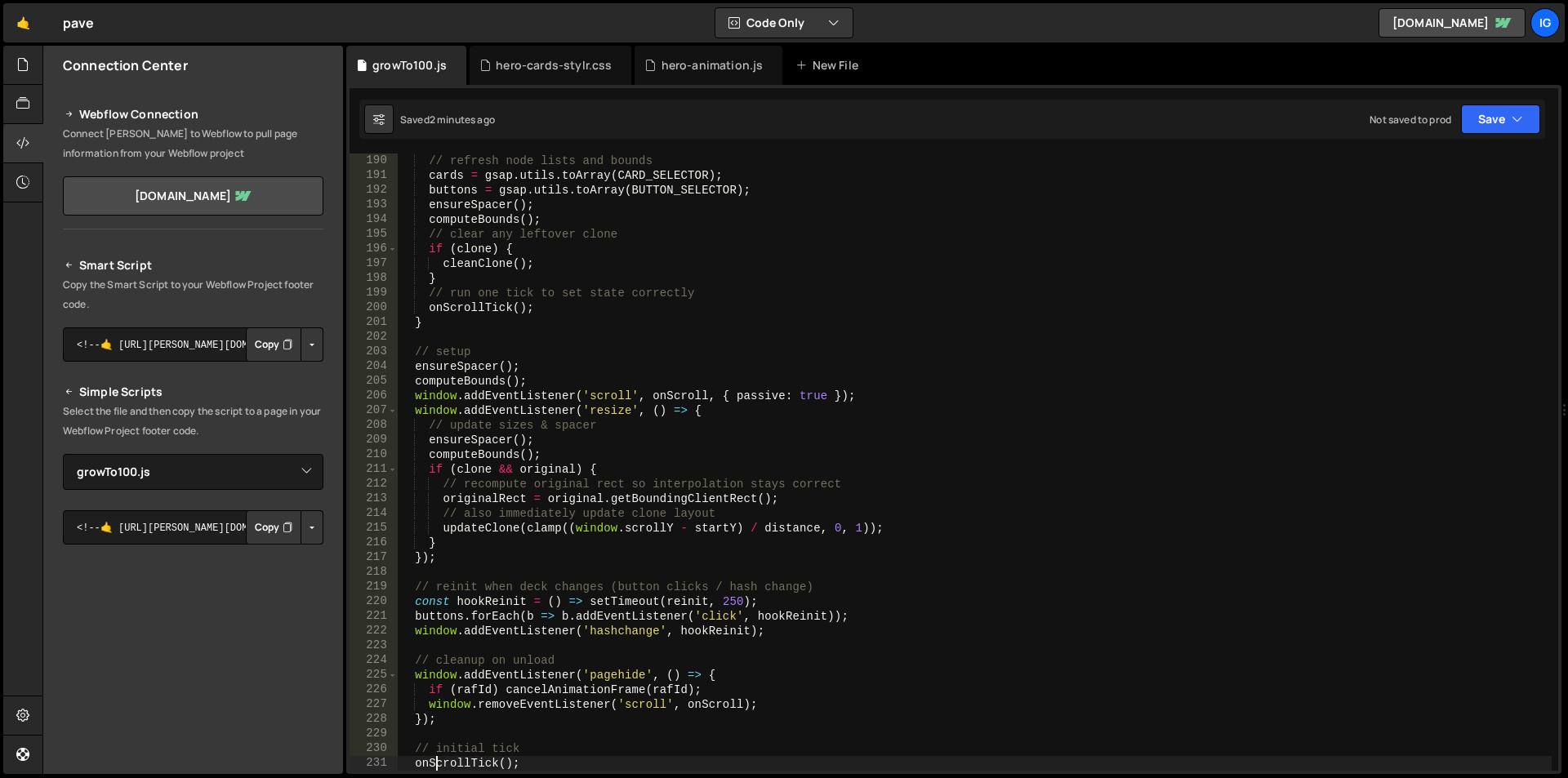
click at [513, 199] on div "// refresh node lists and bounds cards = gsap . utils . toArray ( CARD_SELECTOR…" at bounding box center [974, 477] width 1154 height 646
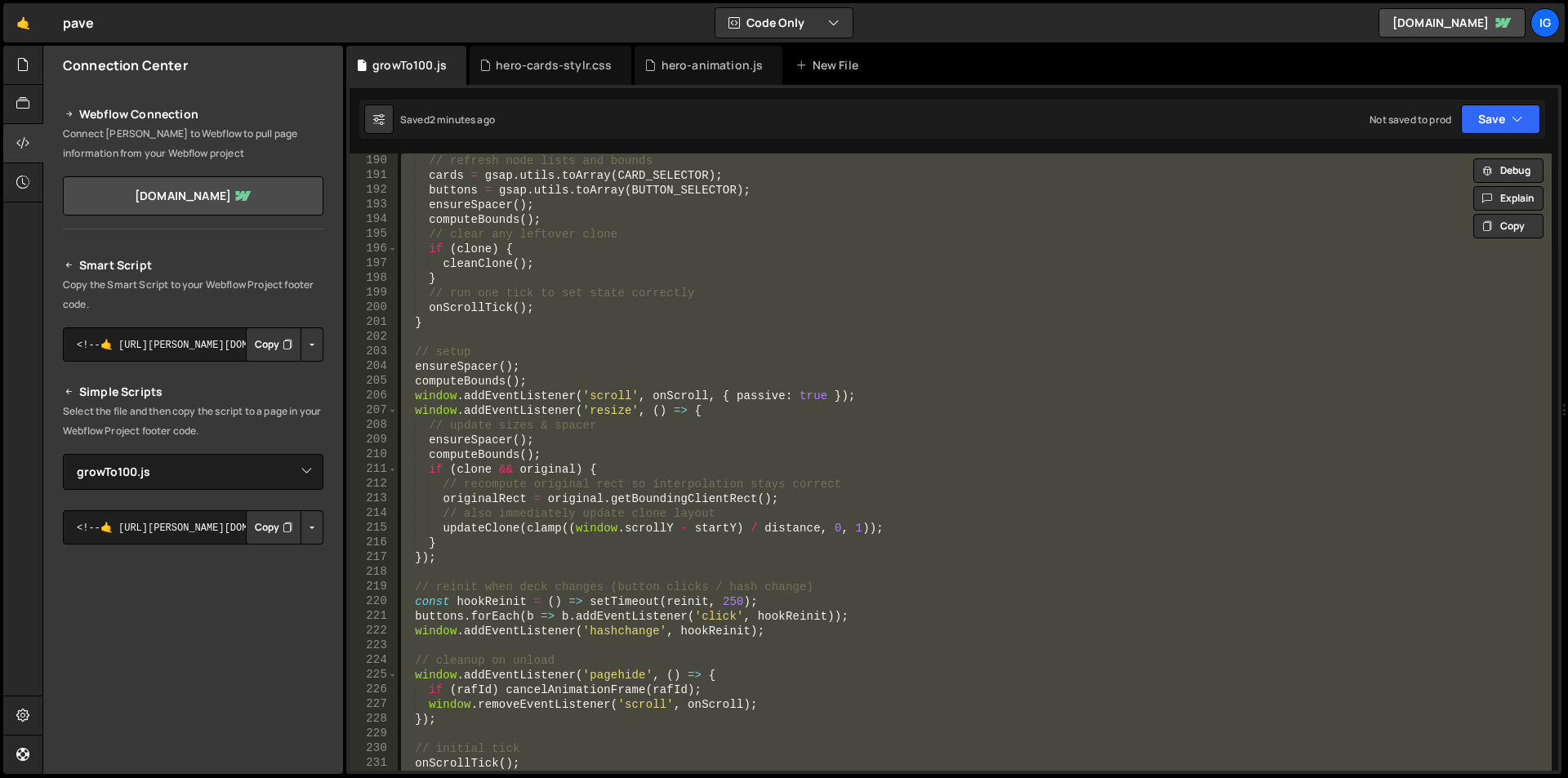
paste textarea
type textarea "})();"
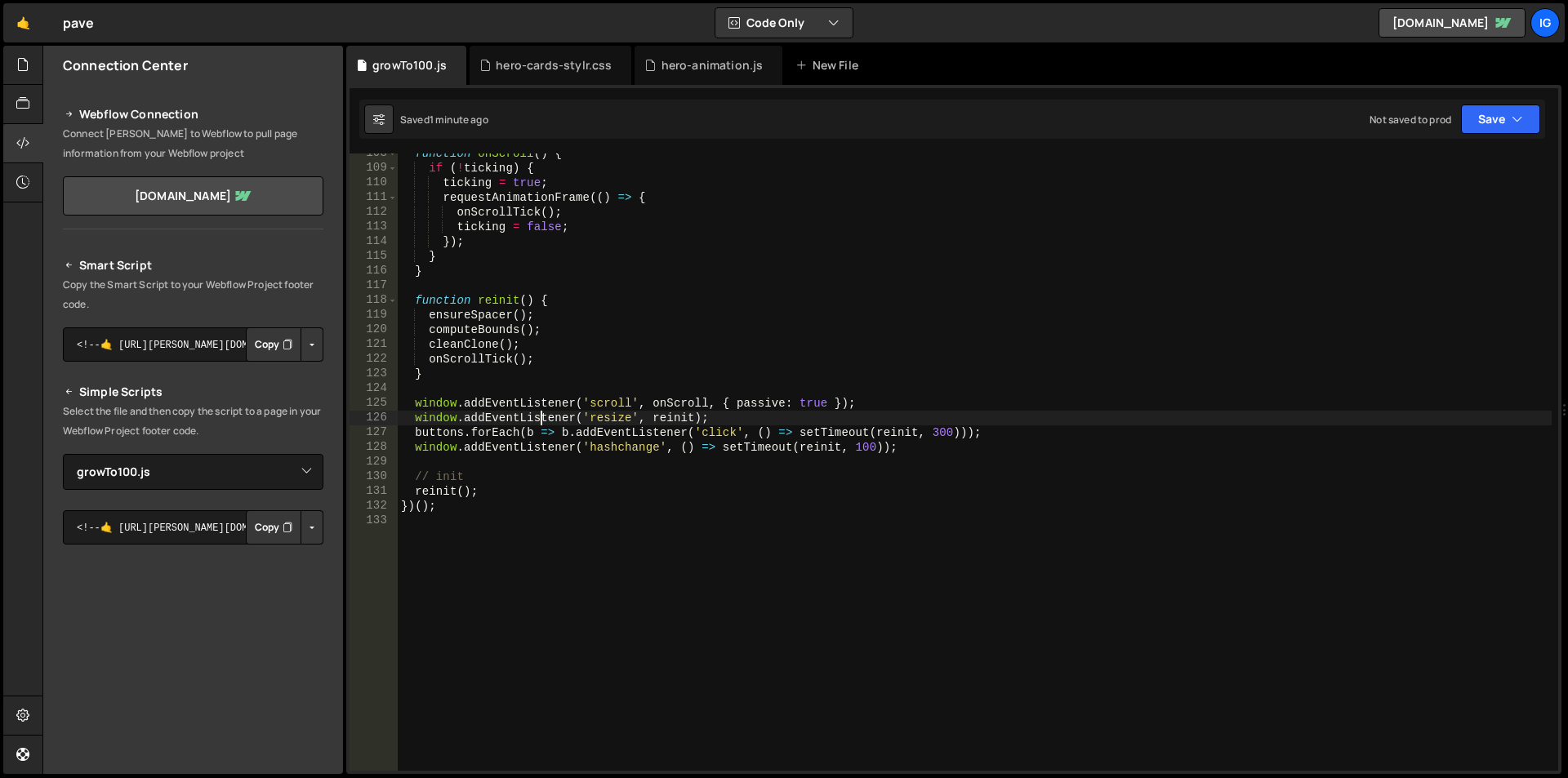
click at [542, 413] on div "function onScroll ( ) { if ( ! ticking ) { ticking = true ; requestAnimationFra…" at bounding box center [974, 469] width 1154 height 646
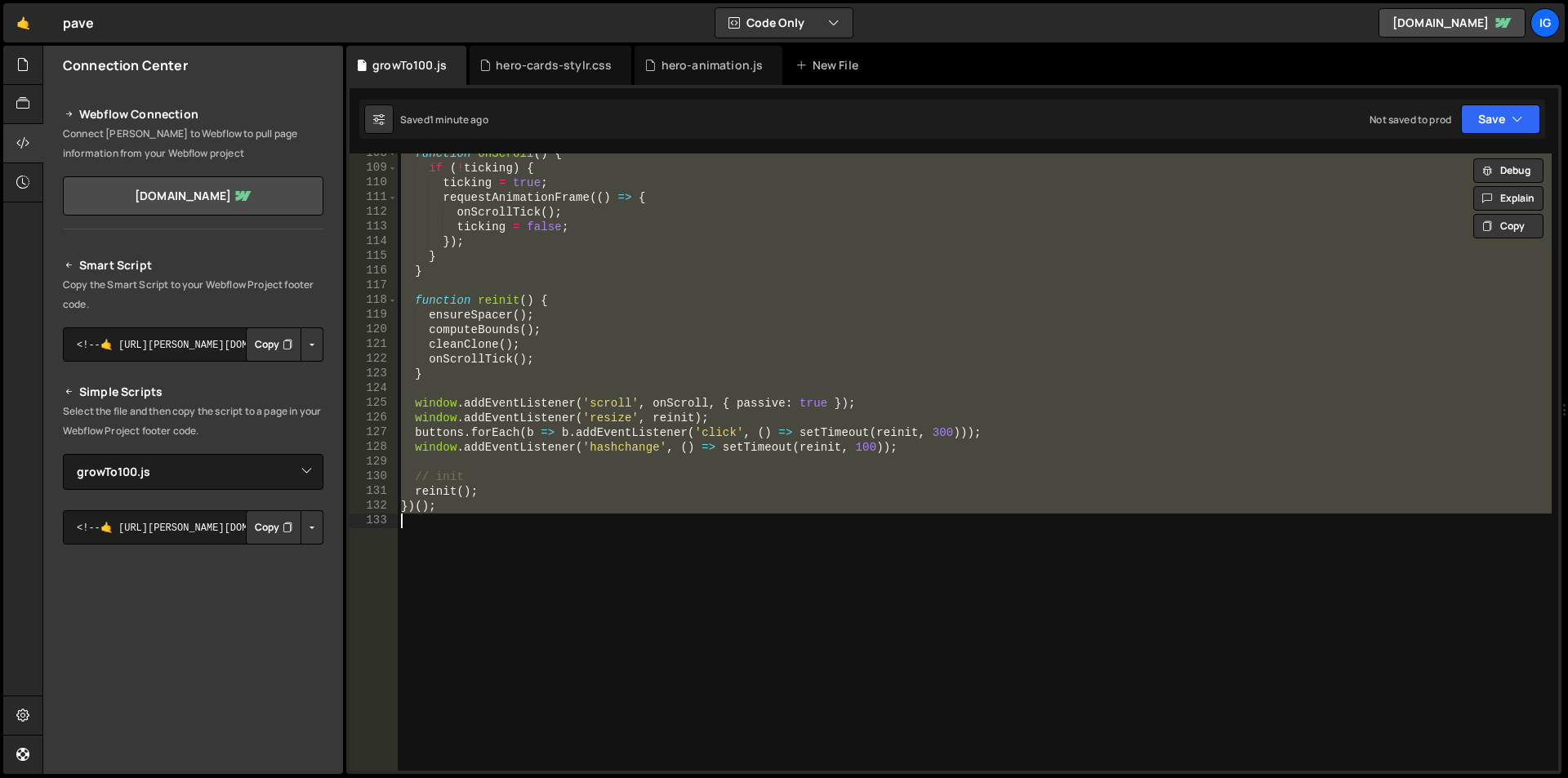
paste textarea
type textarea "})();"
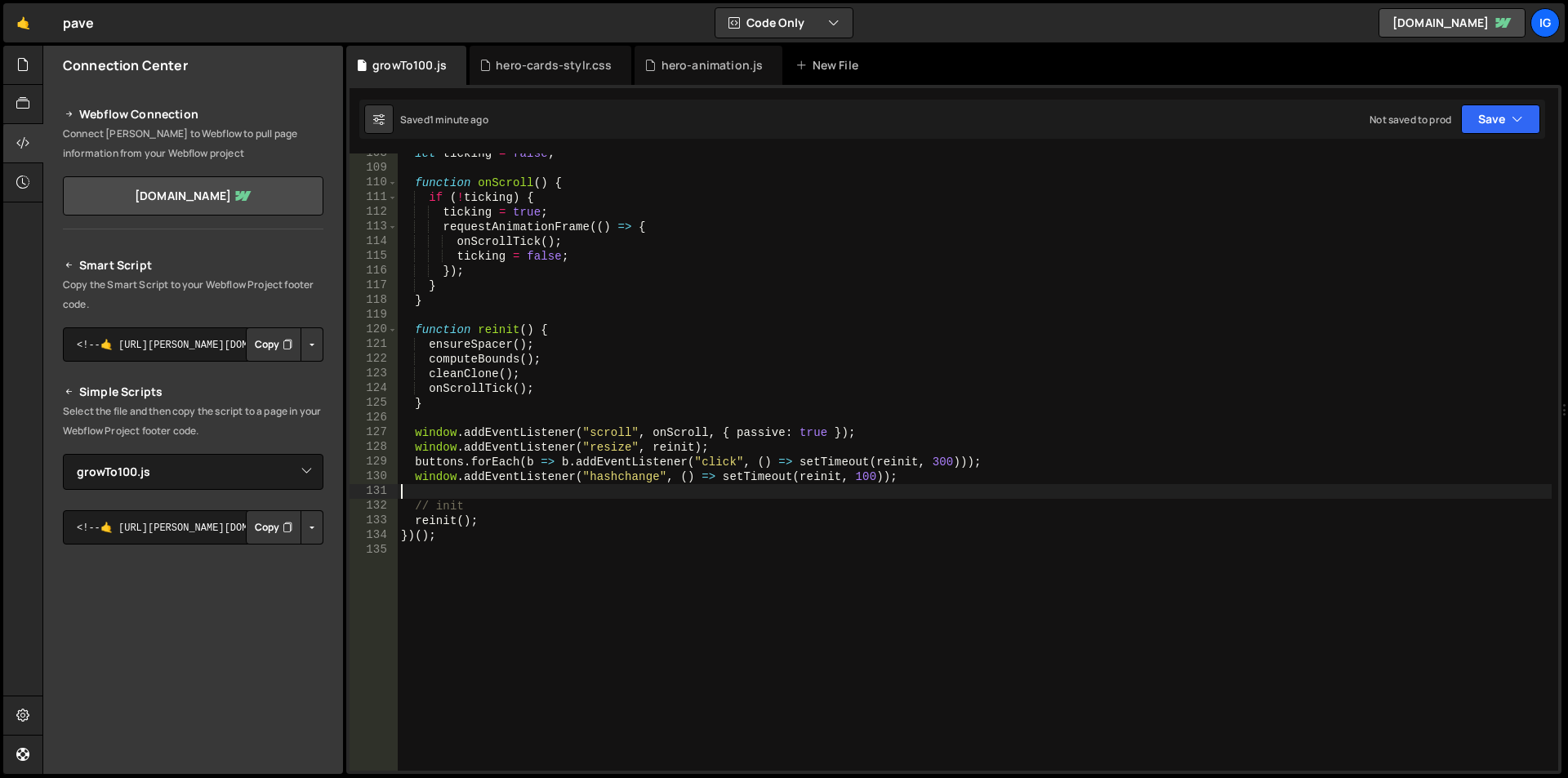
click at [475, 255] on div "let ticking = false ; function onScroll ( ) { if ( ! ticking ) { ticking = true…" at bounding box center [974, 469] width 1154 height 646
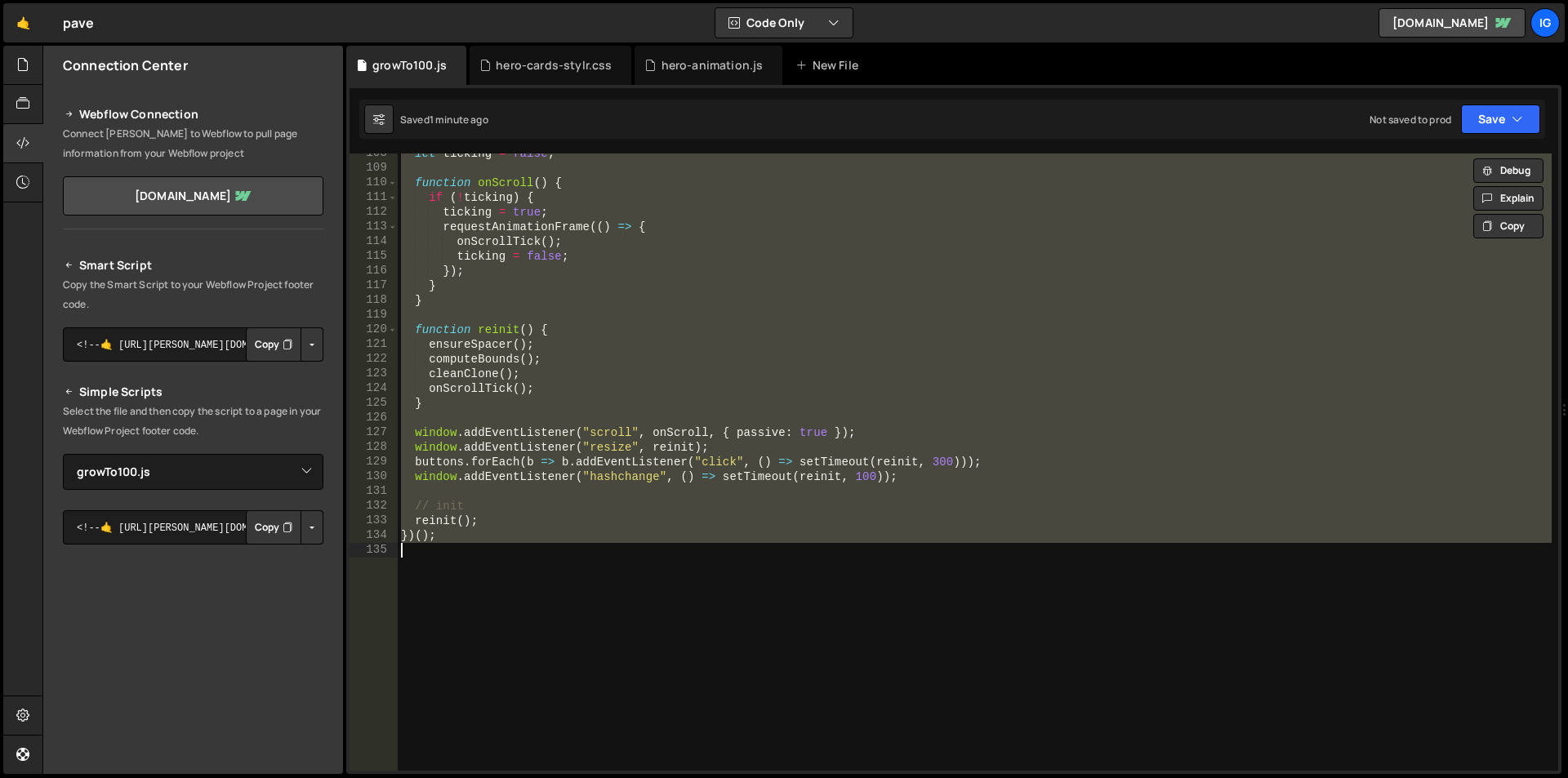
paste textarea
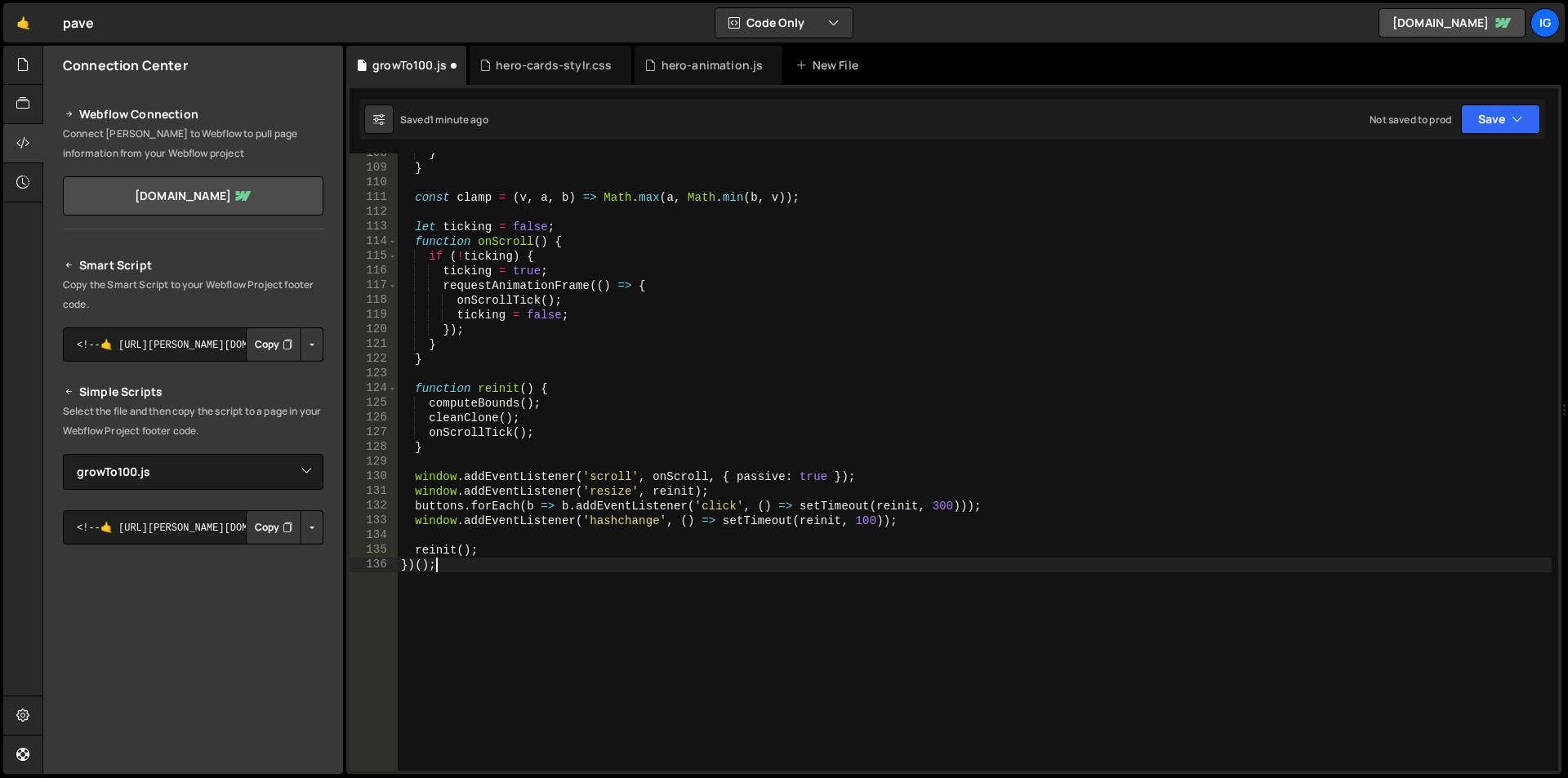
type textarea "window.addEventListener('hashchange', () => setTimeout(reinit, 100));"
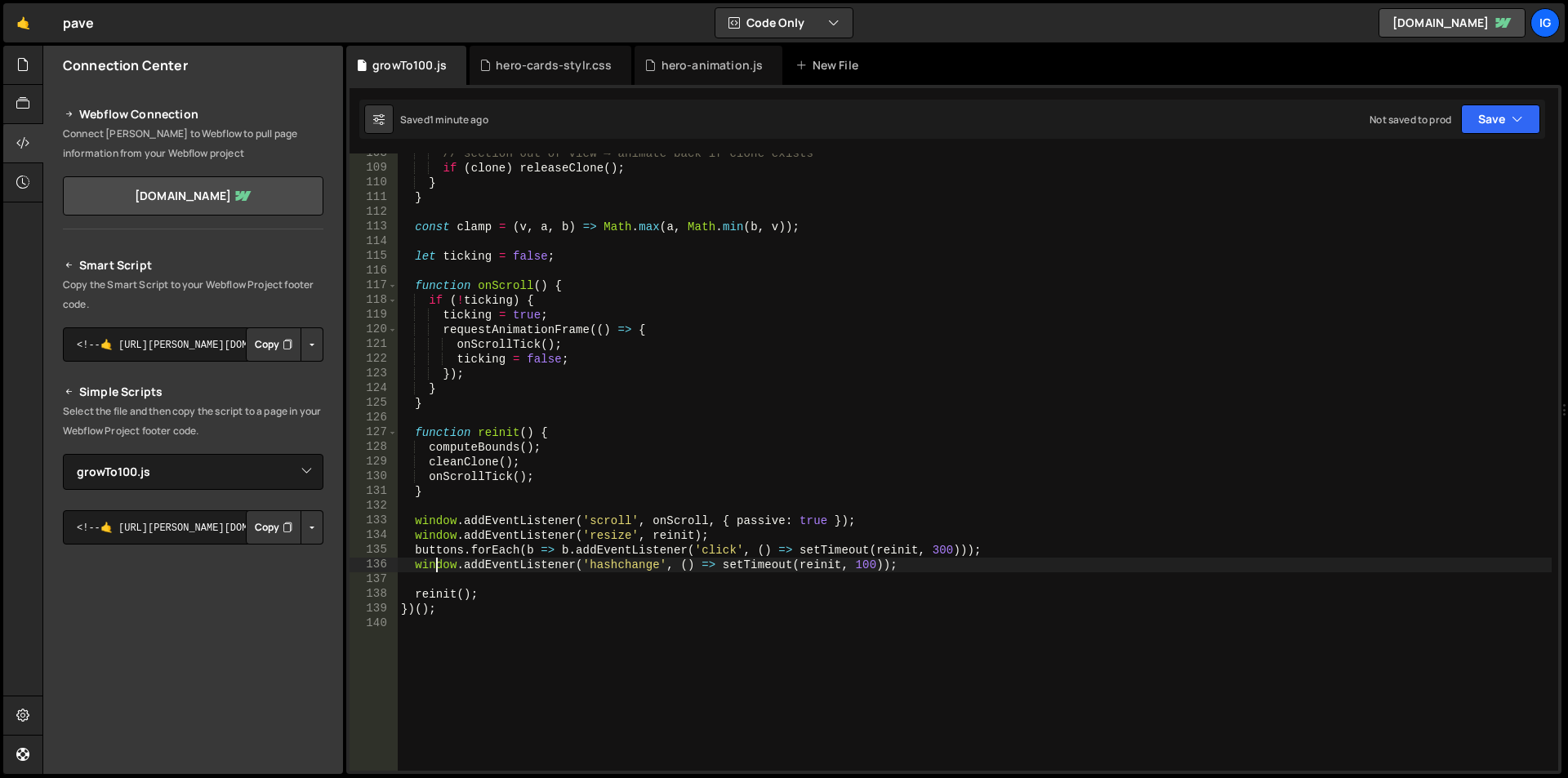
click at [515, 246] on div "// section out of view → animate back if clone exists if ( clone ) releaseClone…" at bounding box center [974, 469] width 1154 height 646
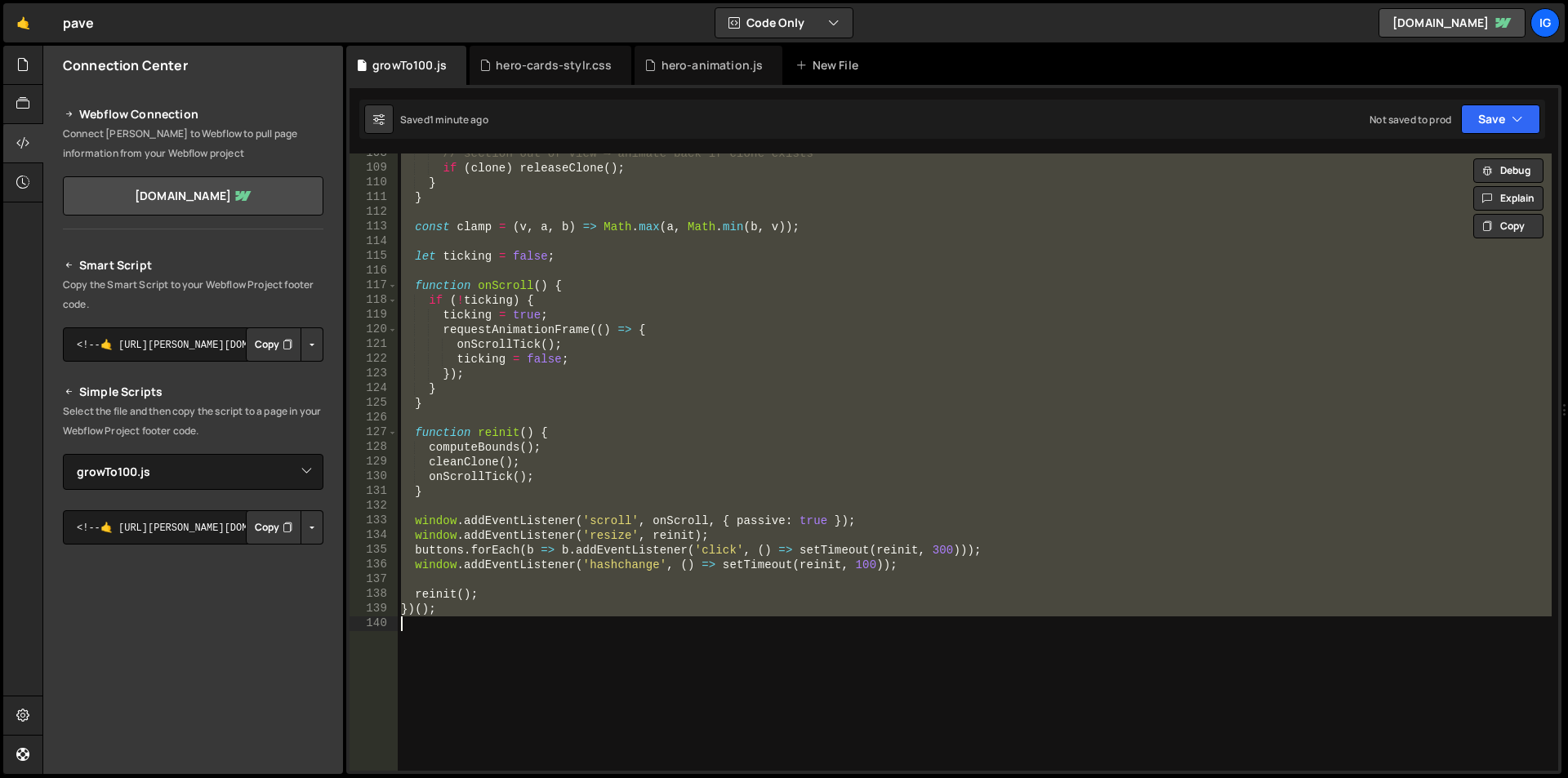
paste textarea
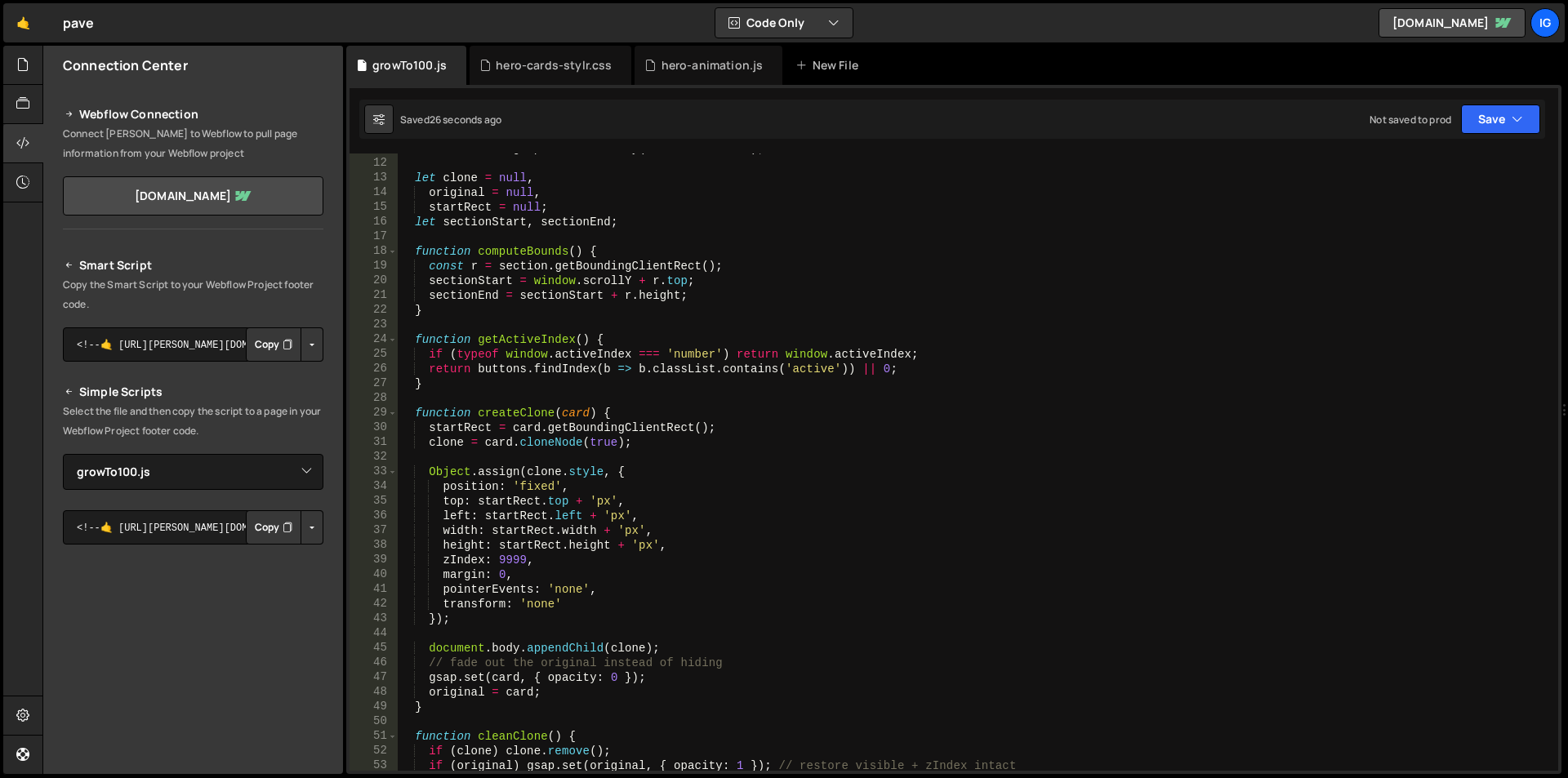
scroll to position [0, 0]
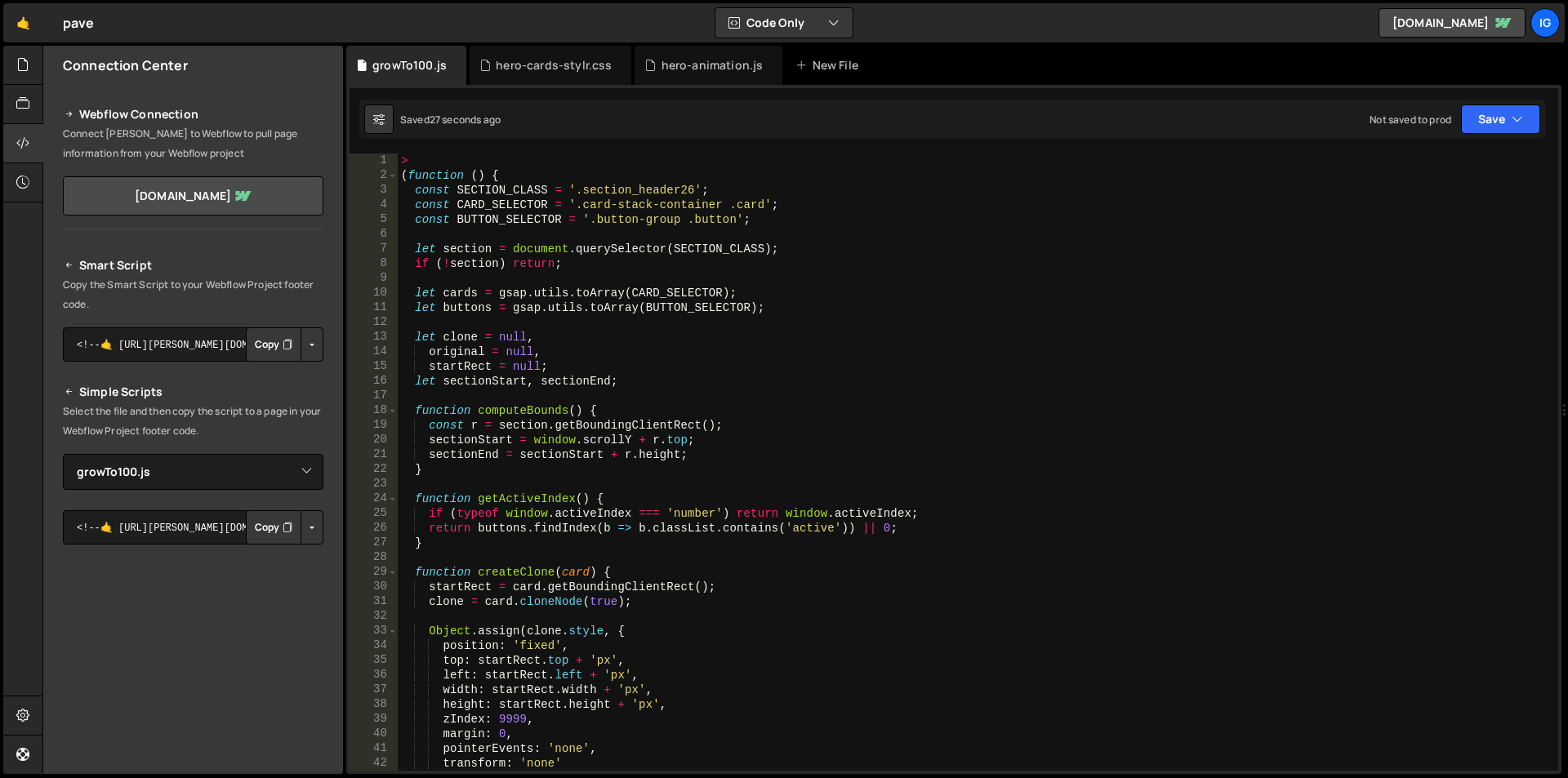
click at [518, 218] on div "> ( function ( ) { const SECTION_CLASS = '.section_header26' ; const CARD_SELEC…" at bounding box center [974, 477] width 1154 height 646
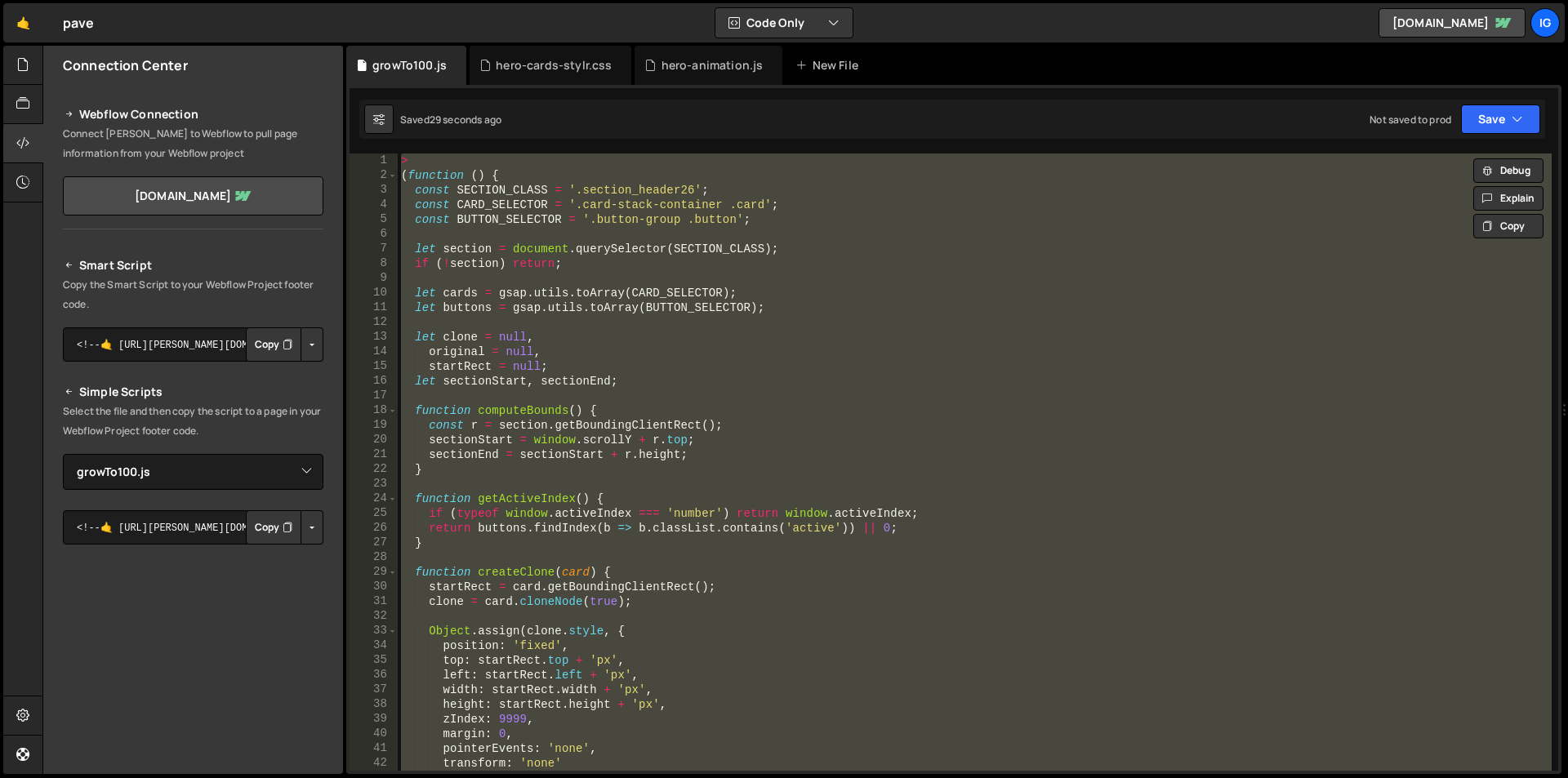
paste textarea
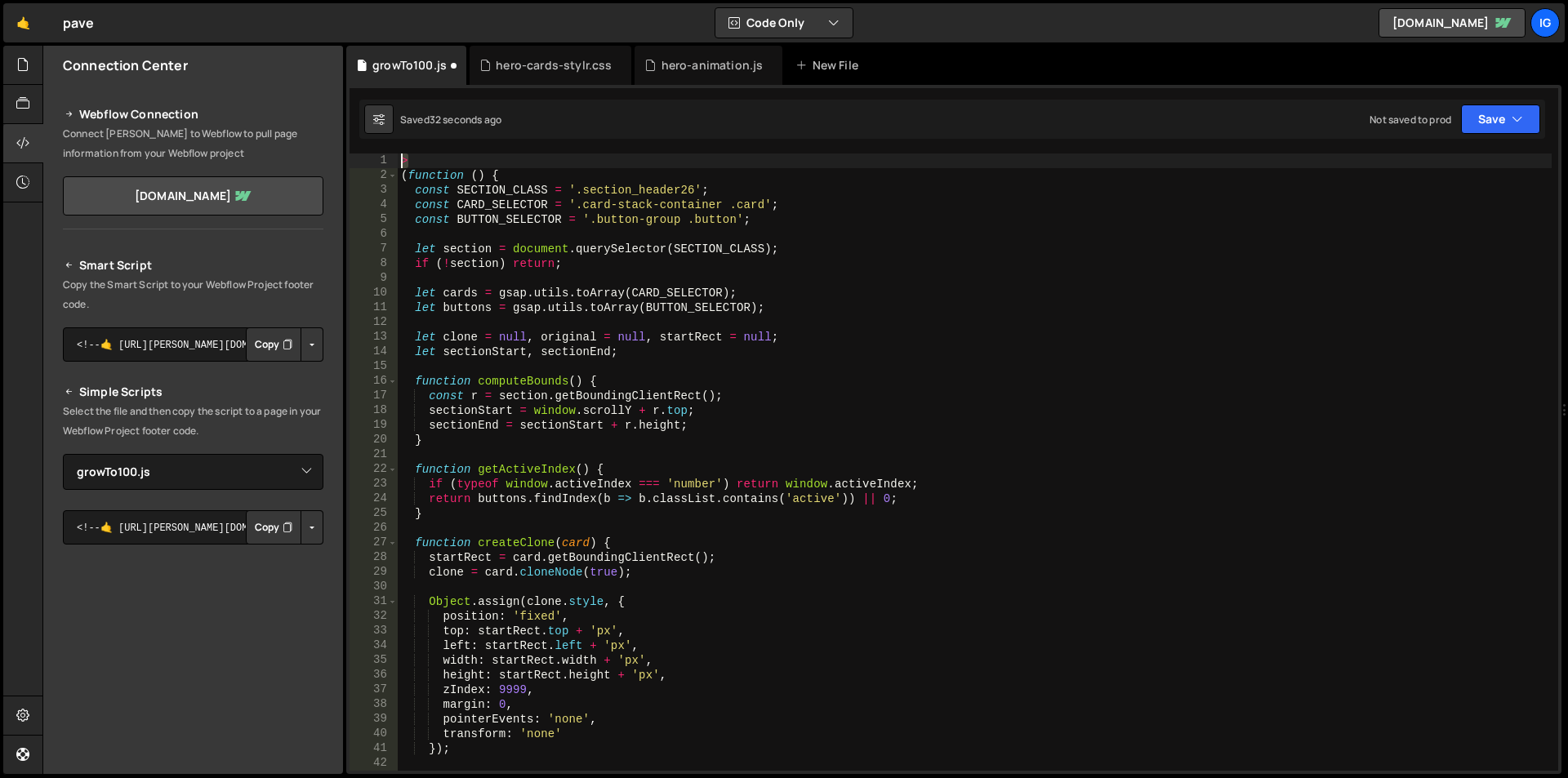
drag, startPoint x: 411, startPoint y: 162, endPoint x: 396, endPoint y: 163, distance: 15.0
click at [396, 163] on div "})(); 1 2 3 4 5 6 7 8 9 10 11 12 13 14 15 16 17 18 19 20 21 22 23 24 25 26 27 2…" at bounding box center [953, 462] width 1208 height 617
type textarea ">"
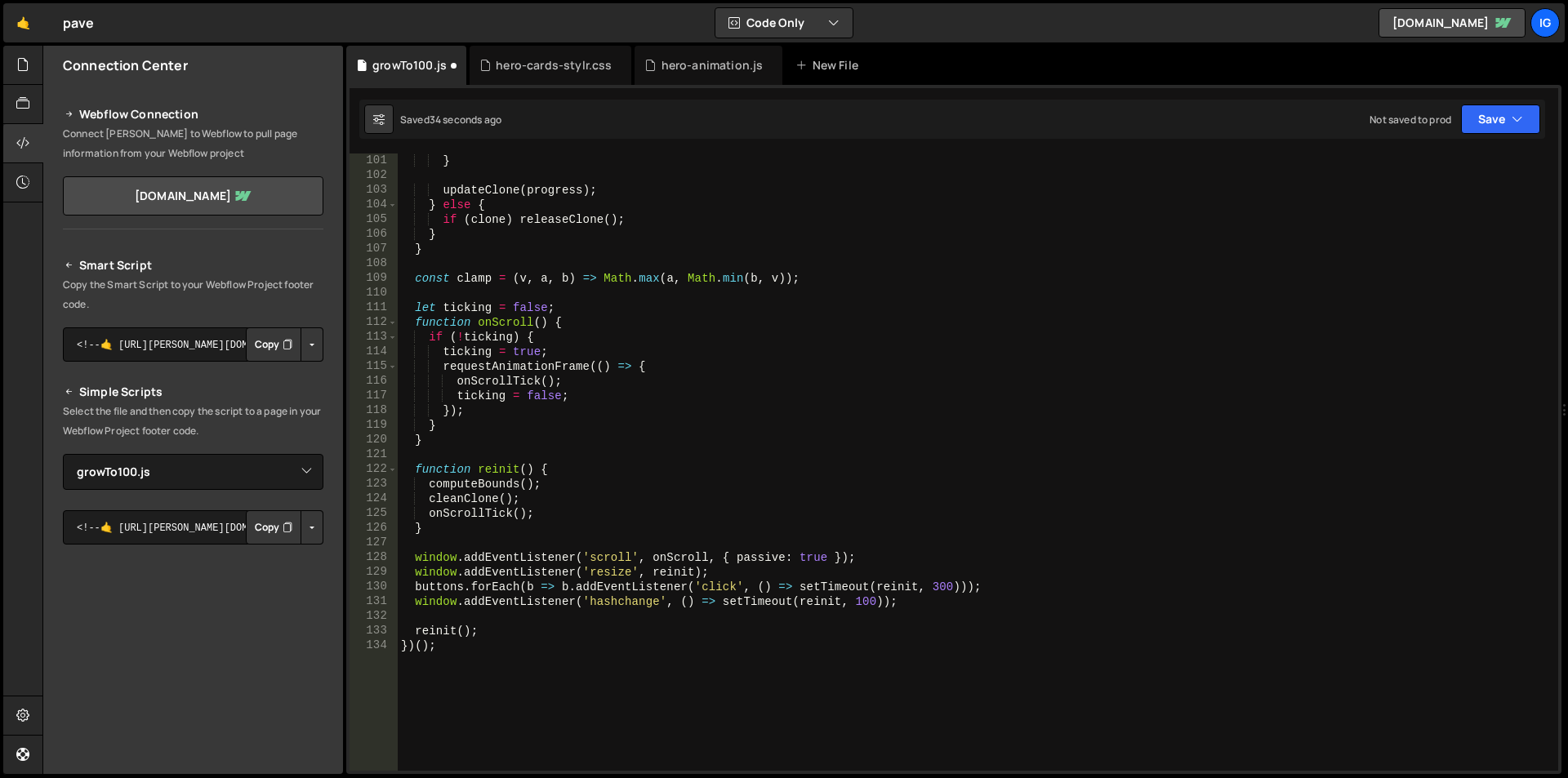
scroll to position [1518, 0]
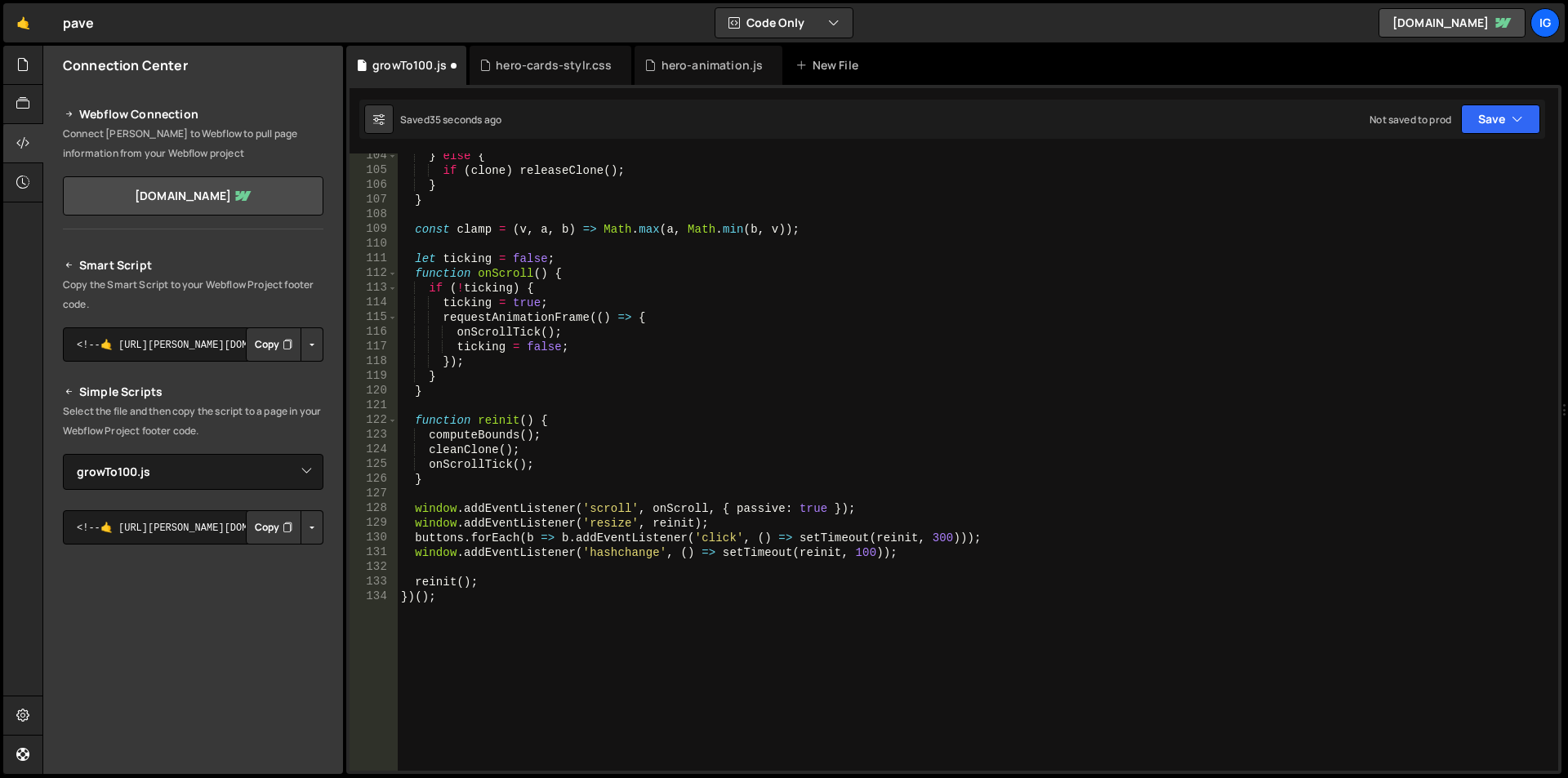
type textarea "(function () {"
